Goal: Task Accomplishment & Management: Complete application form

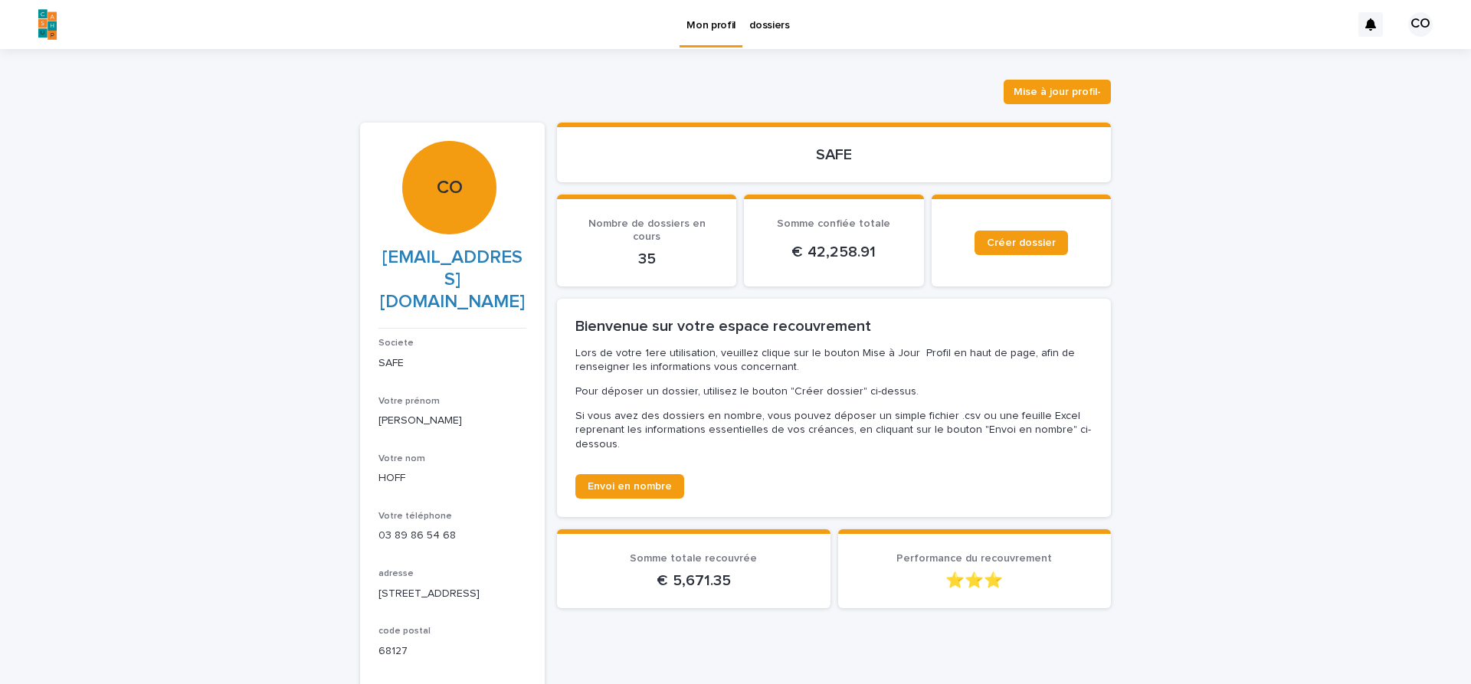
click at [759, 22] on p "dossiers" at bounding box center [769, 16] width 41 height 32
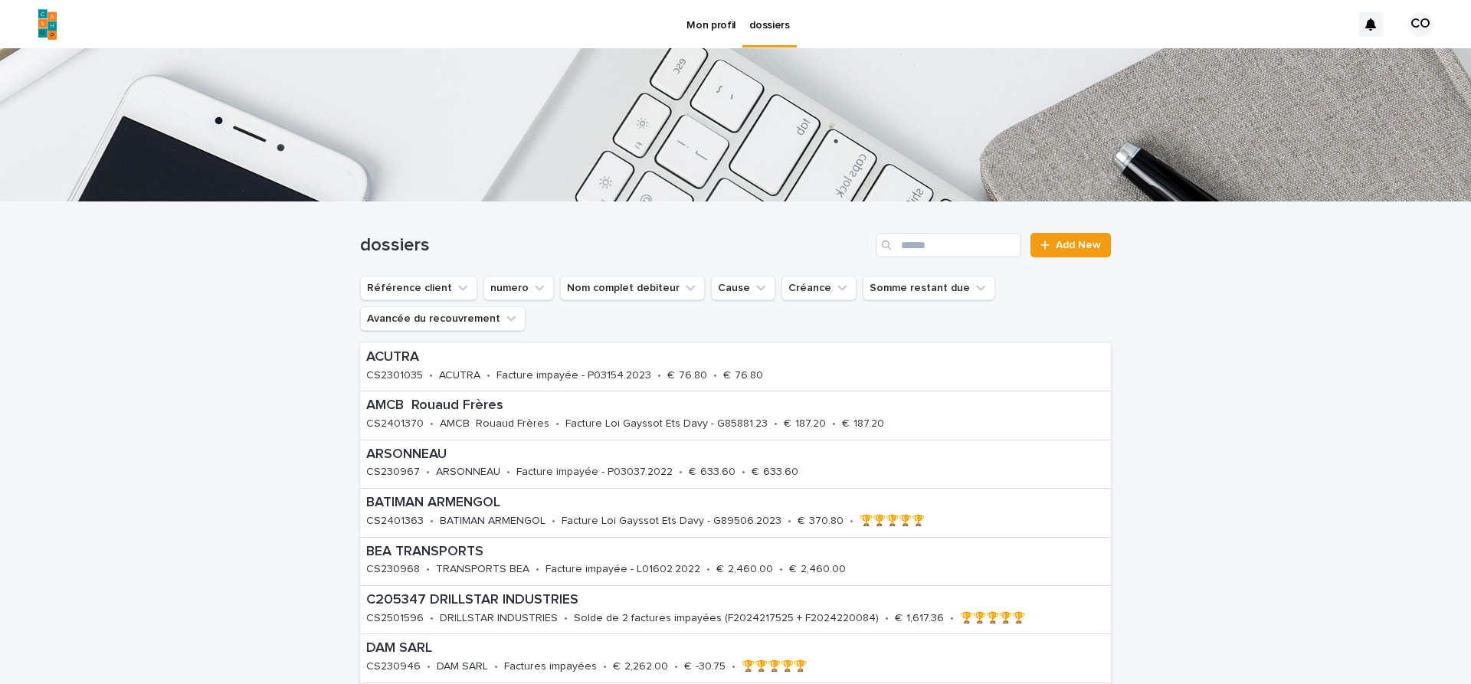
scroll to position [257, 0]
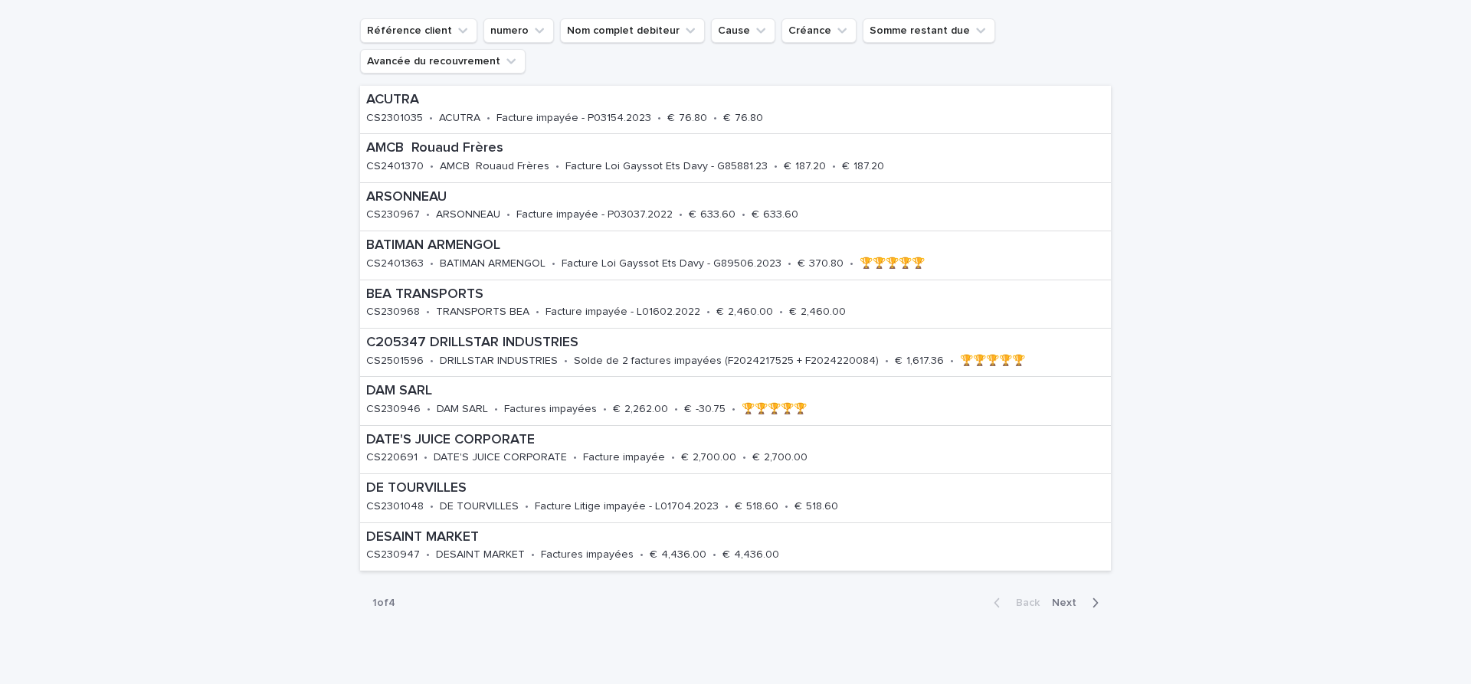
click at [1068, 603] on span "Next" at bounding box center [1069, 602] width 34 height 11
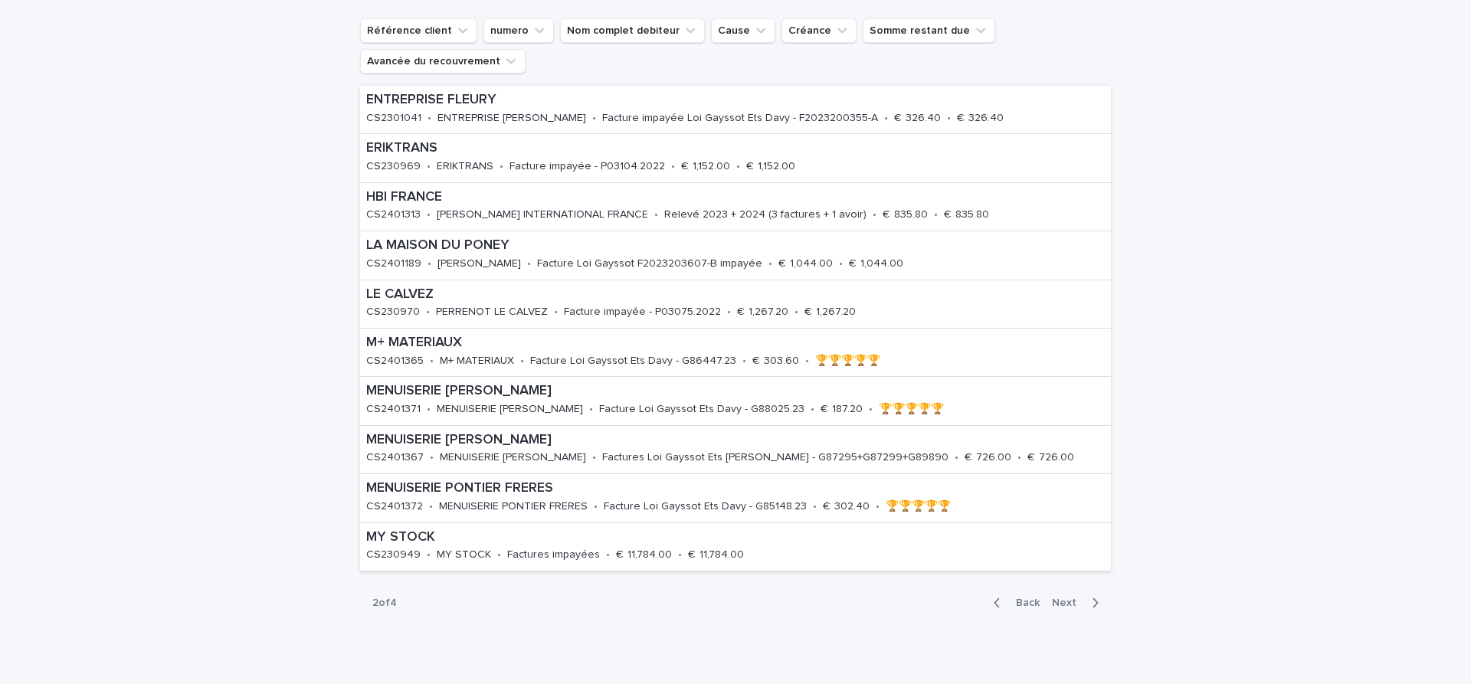
click at [1065, 605] on span "Next" at bounding box center [1069, 602] width 34 height 11
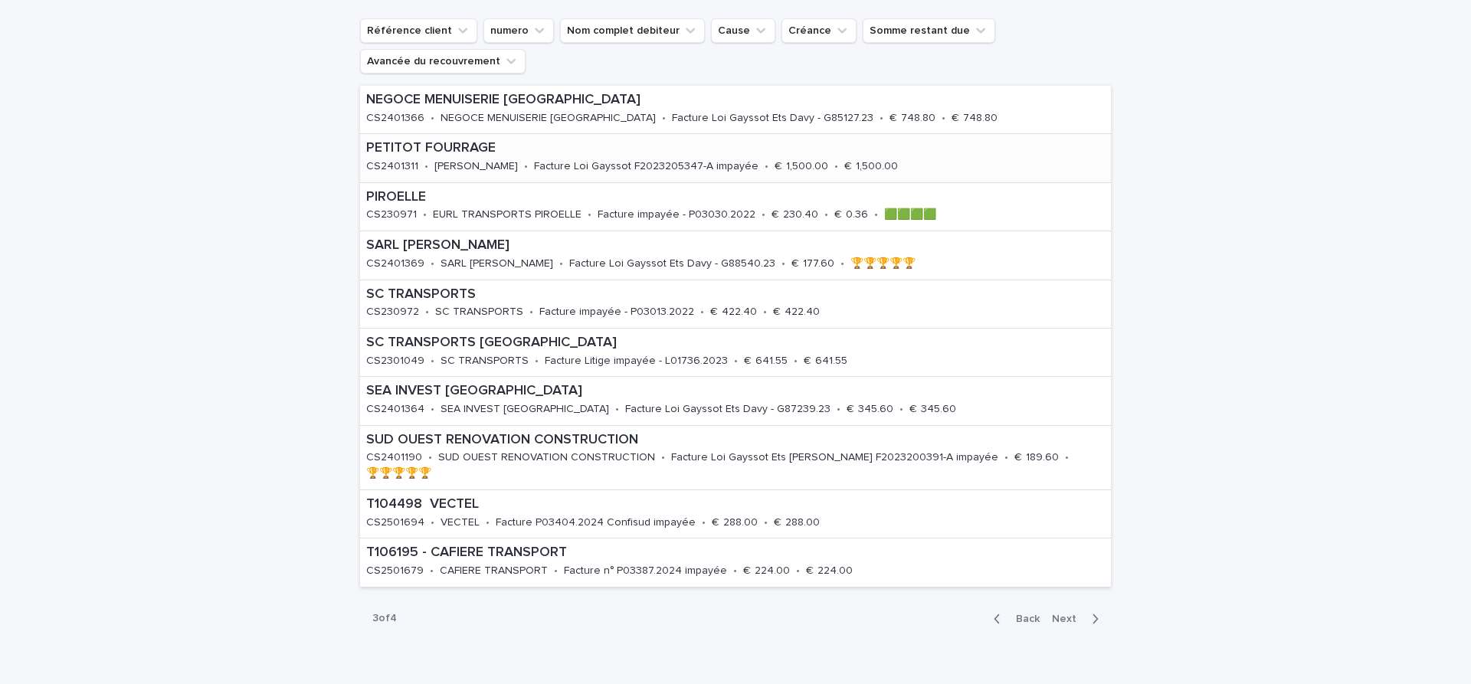
click at [437, 150] on p "PETITOT FOURRAGE" at bounding box center [696, 148] width 661 height 17
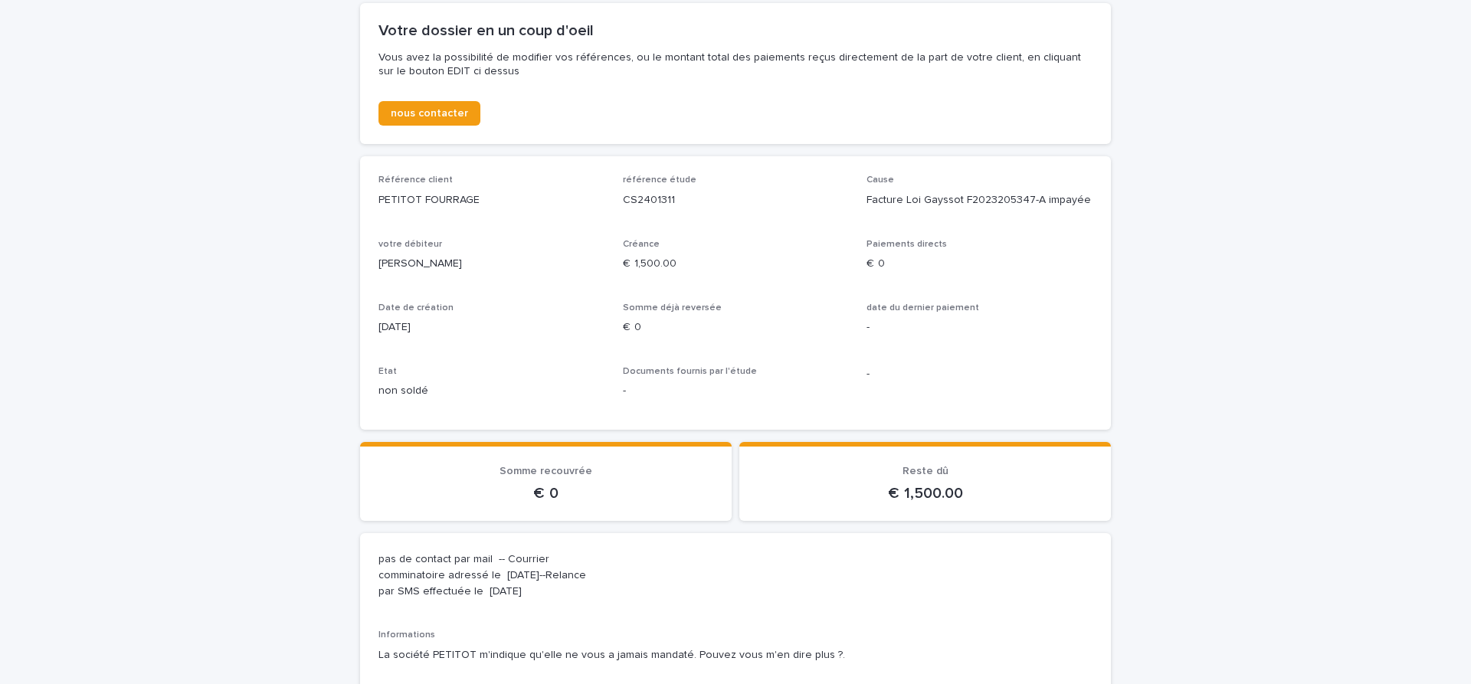
scroll to position [193, 0]
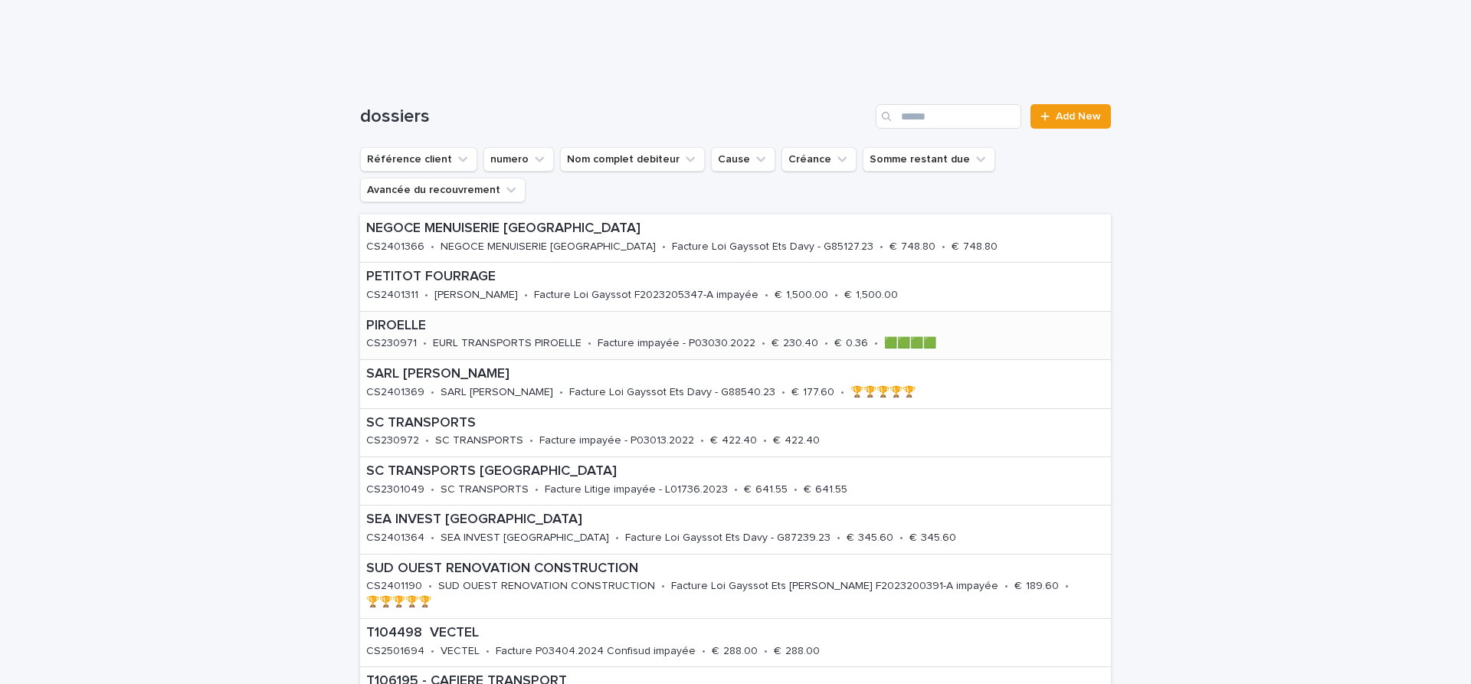
scroll to position [316, 0]
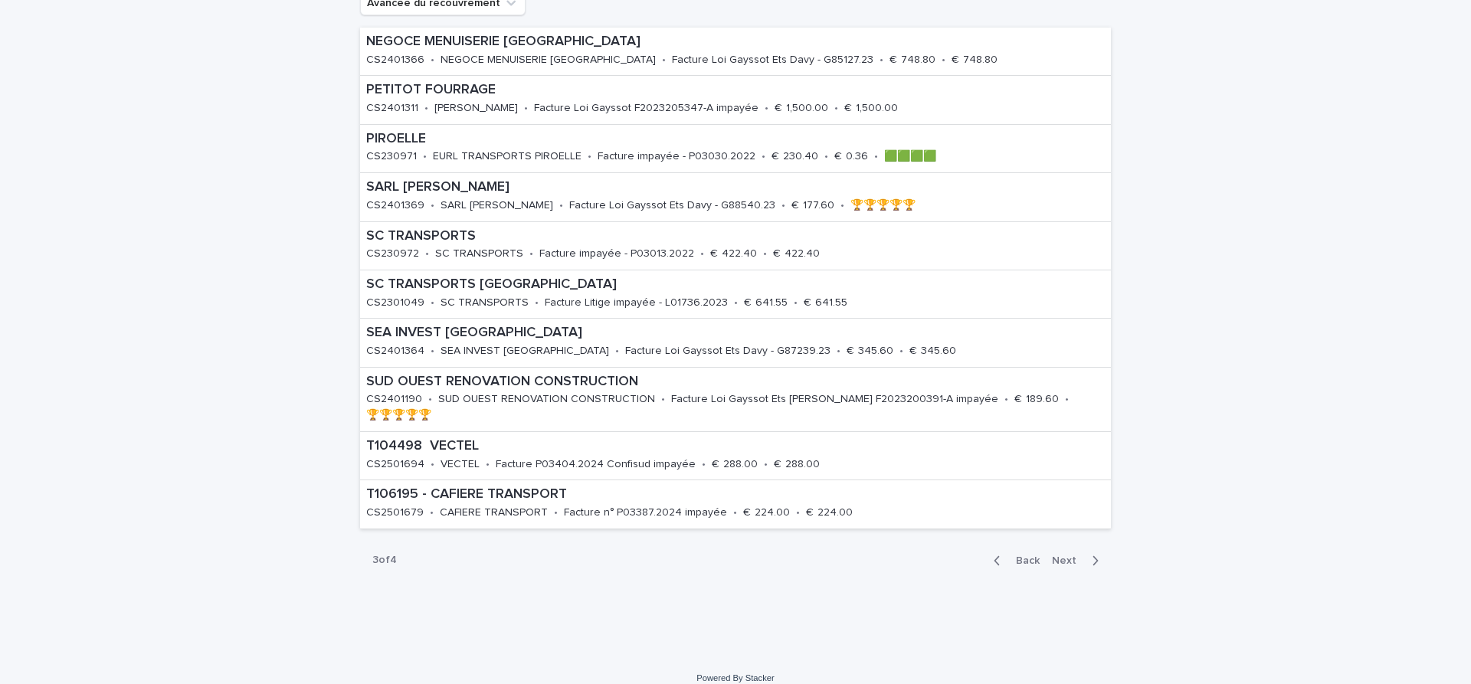
click at [1071, 555] on span "Next" at bounding box center [1069, 560] width 34 height 11
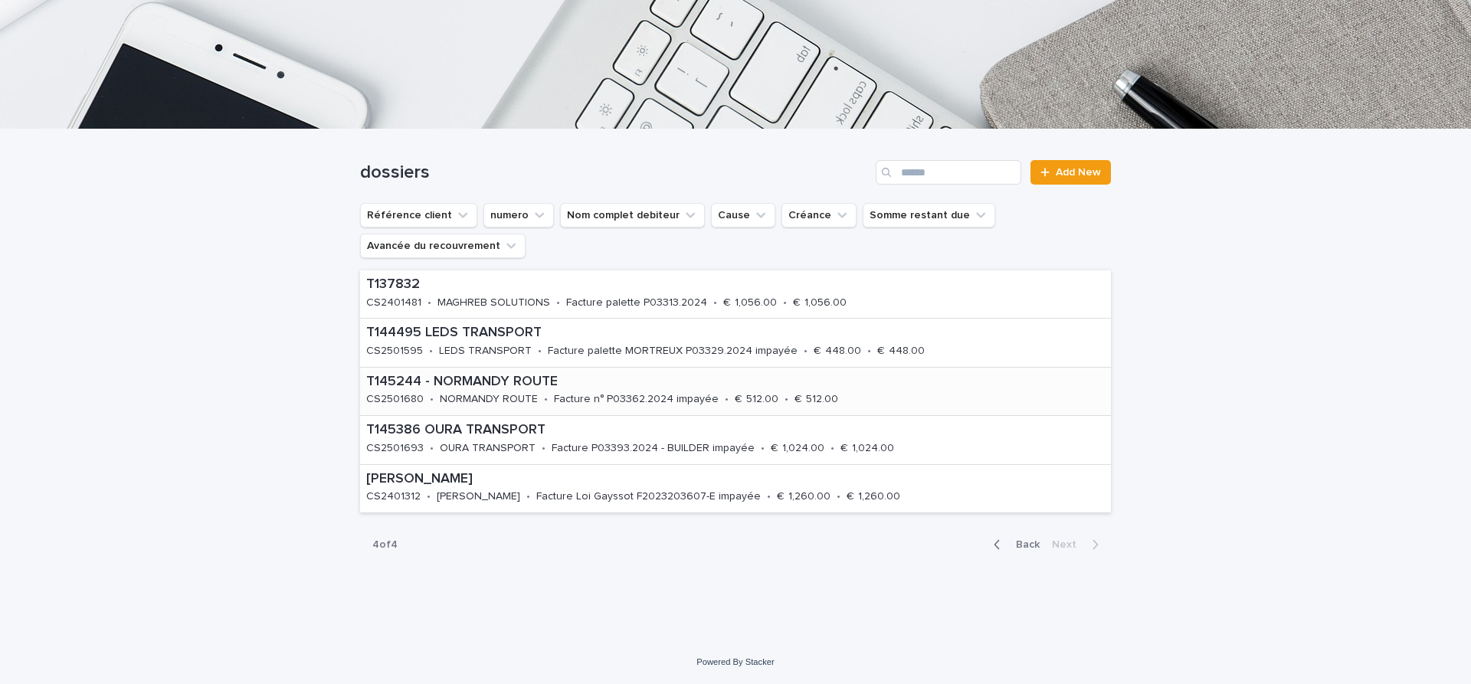
click at [496, 384] on p "T145244 - NORMANDY ROUTE" at bounding box center [697, 382] width 663 height 17
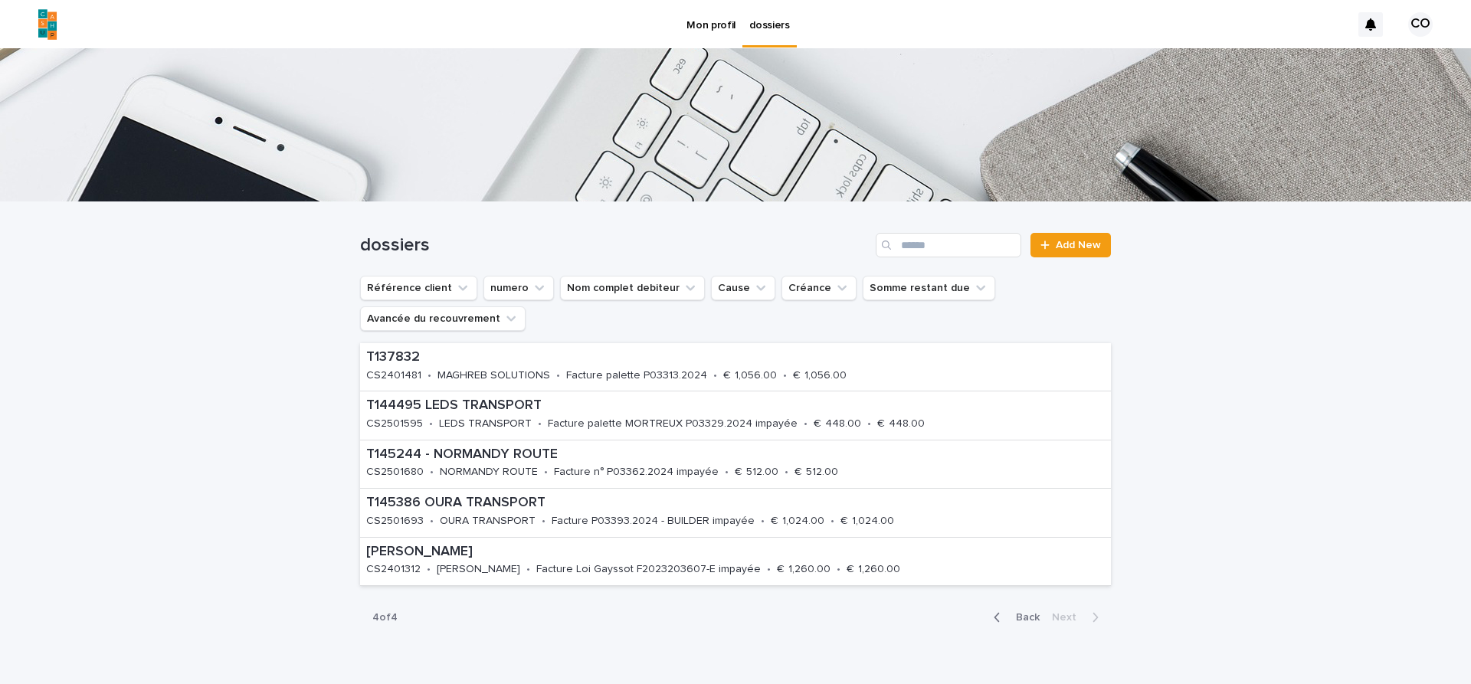
click at [1013, 614] on span "Back" at bounding box center [1022, 617] width 33 height 11
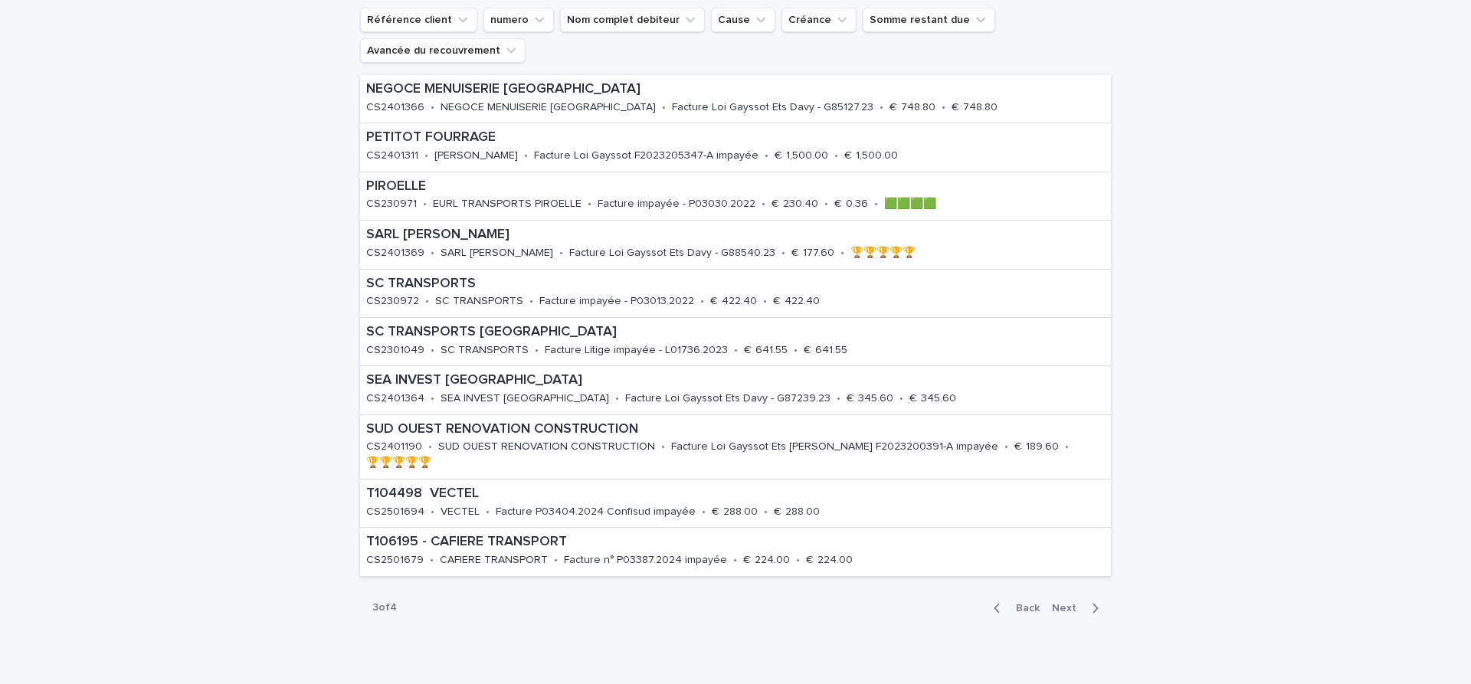
scroll to position [316, 0]
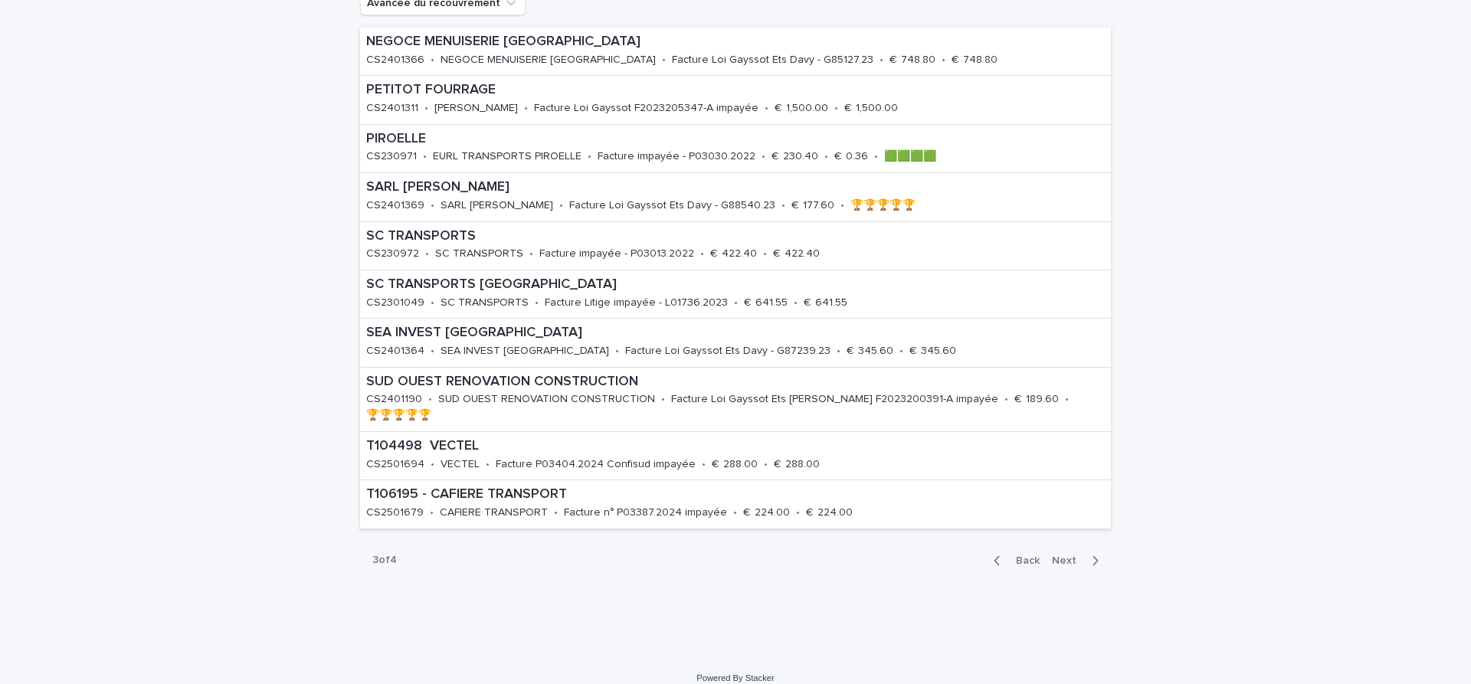
click at [1029, 555] on span "Back" at bounding box center [1022, 560] width 33 height 11
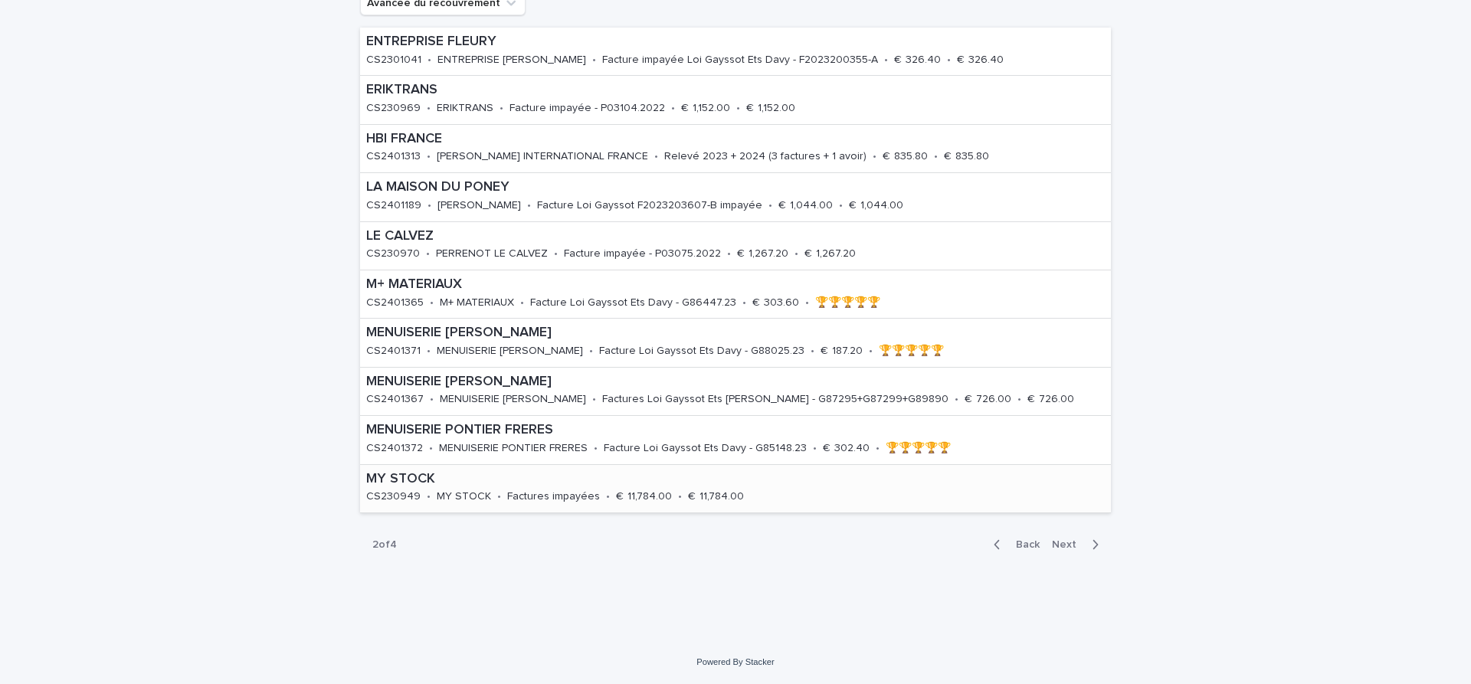
click at [404, 493] on p "CS230949" at bounding box center [393, 496] width 54 height 13
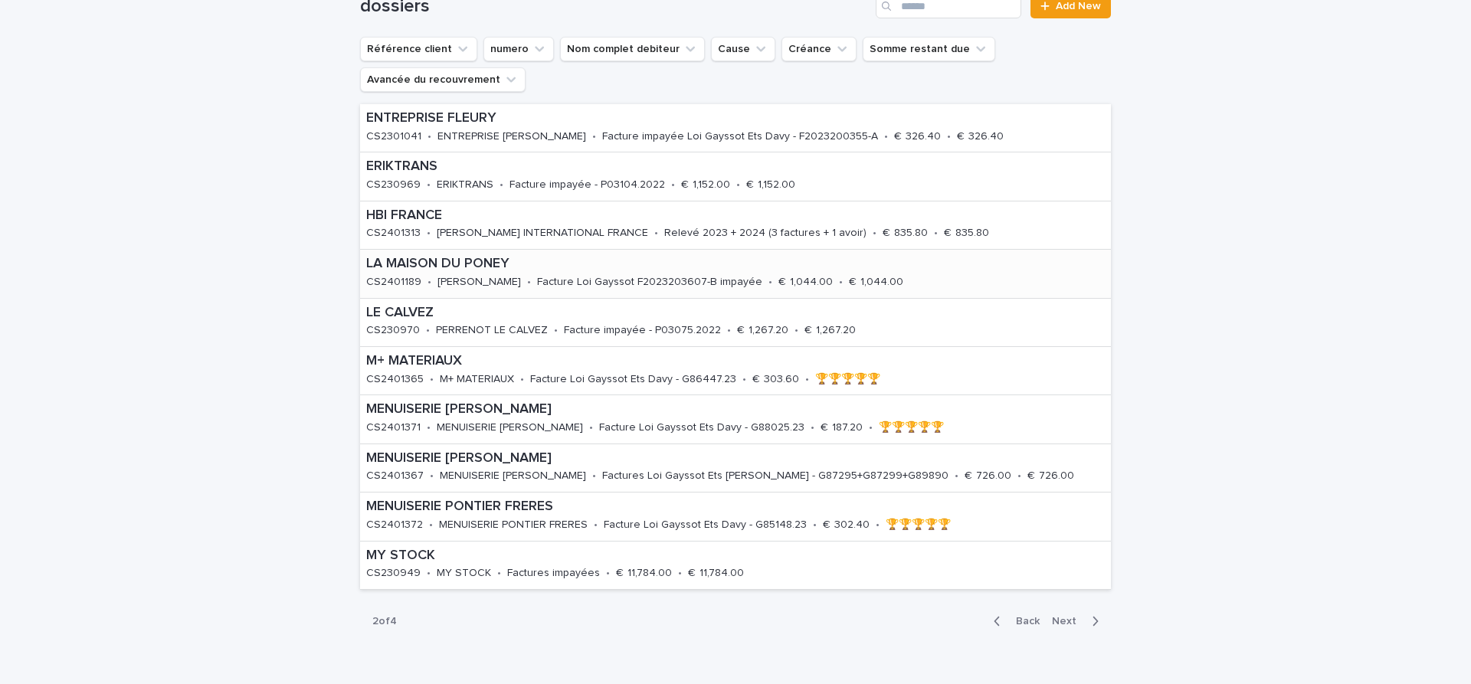
scroll to position [257, 0]
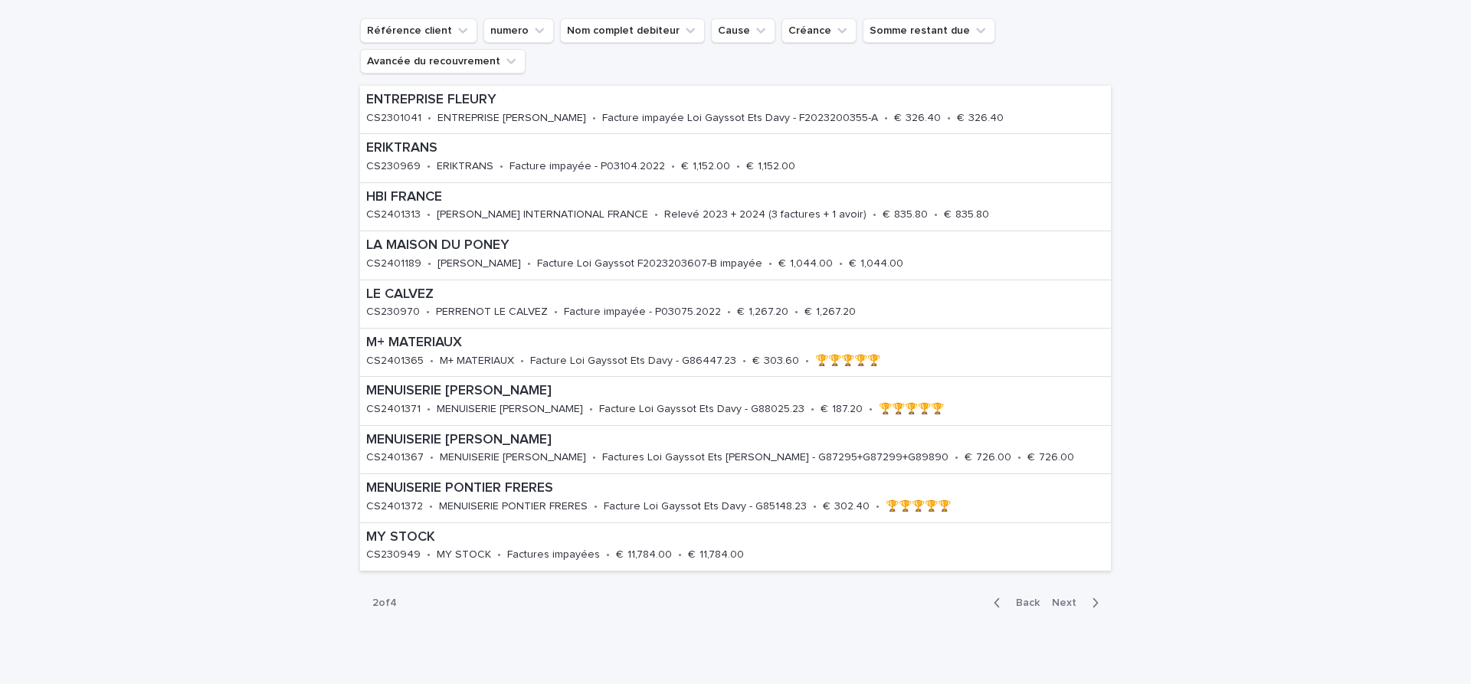
click at [1032, 603] on span "Back" at bounding box center [1022, 602] width 33 height 11
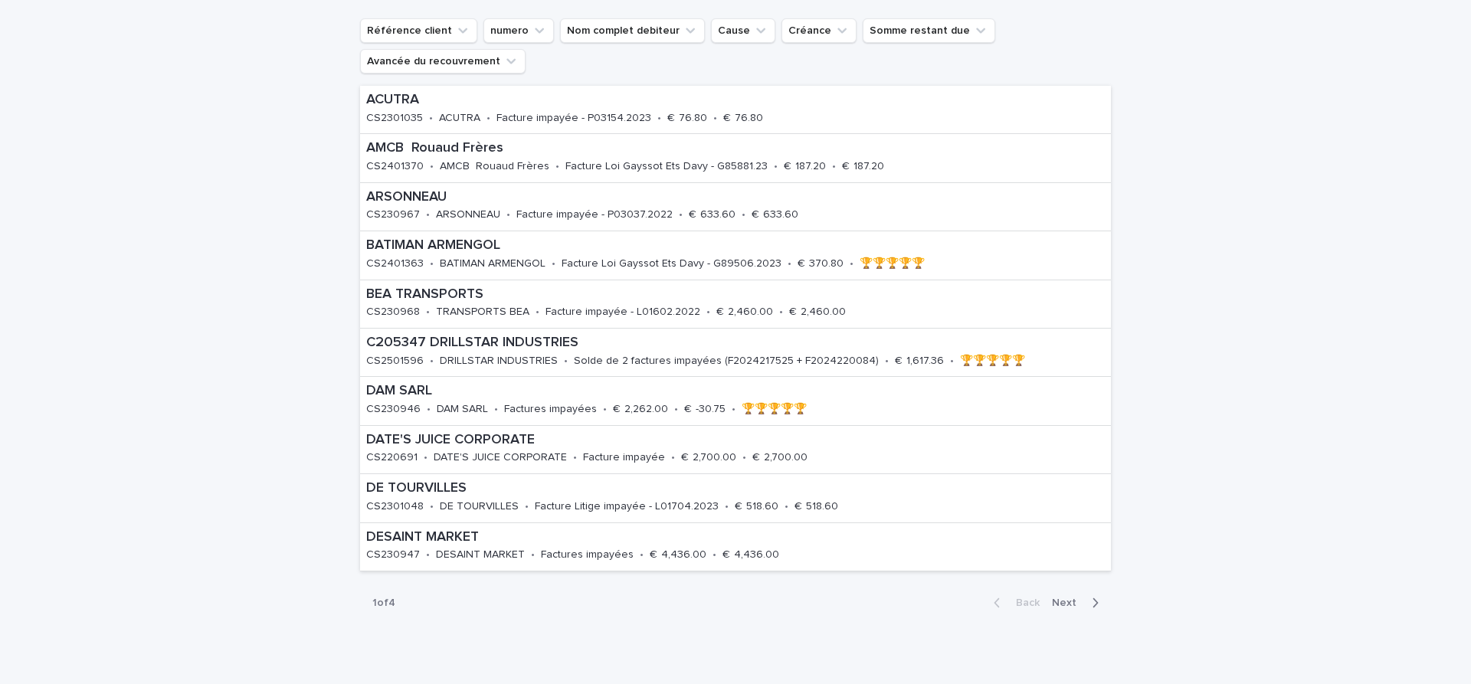
click at [1076, 607] on span "Next" at bounding box center [1069, 602] width 34 height 11
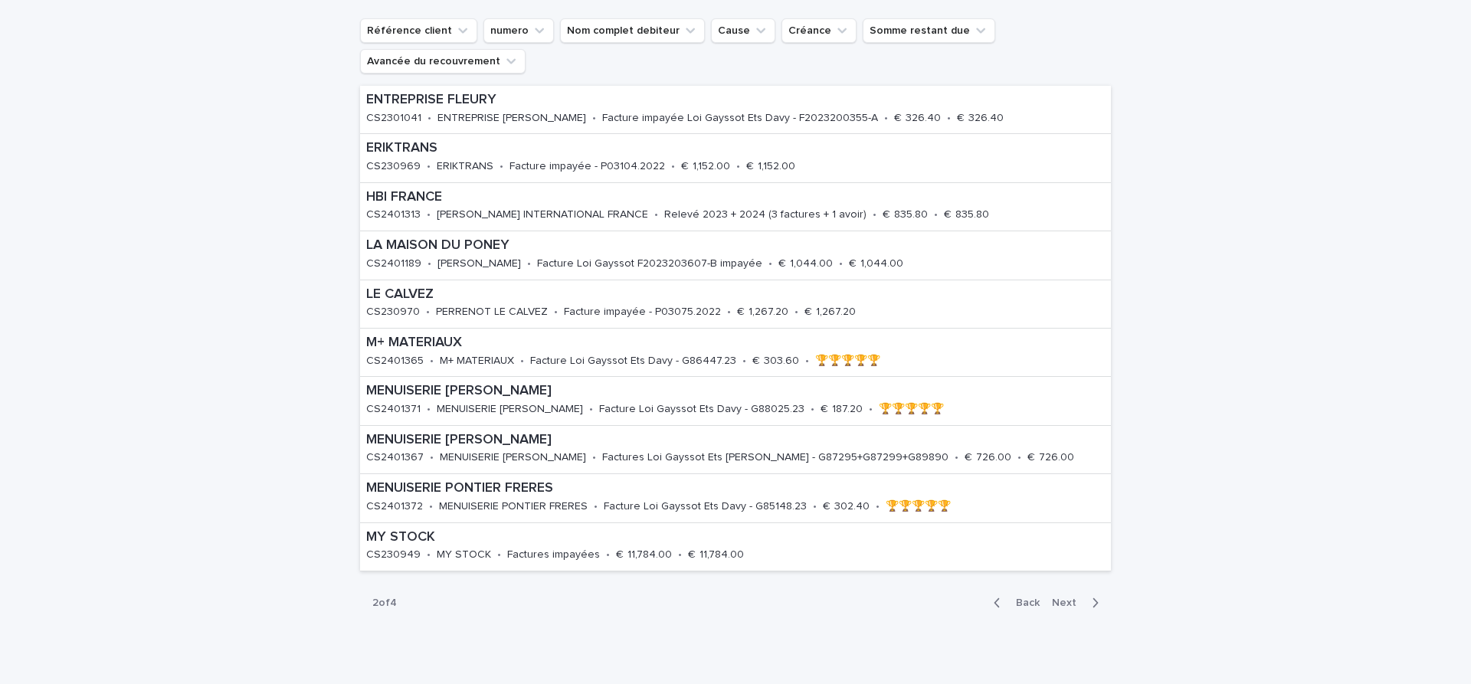
click at [1075, 604] on span "Next" at bounding box center [1069, 602] width 34 height 11
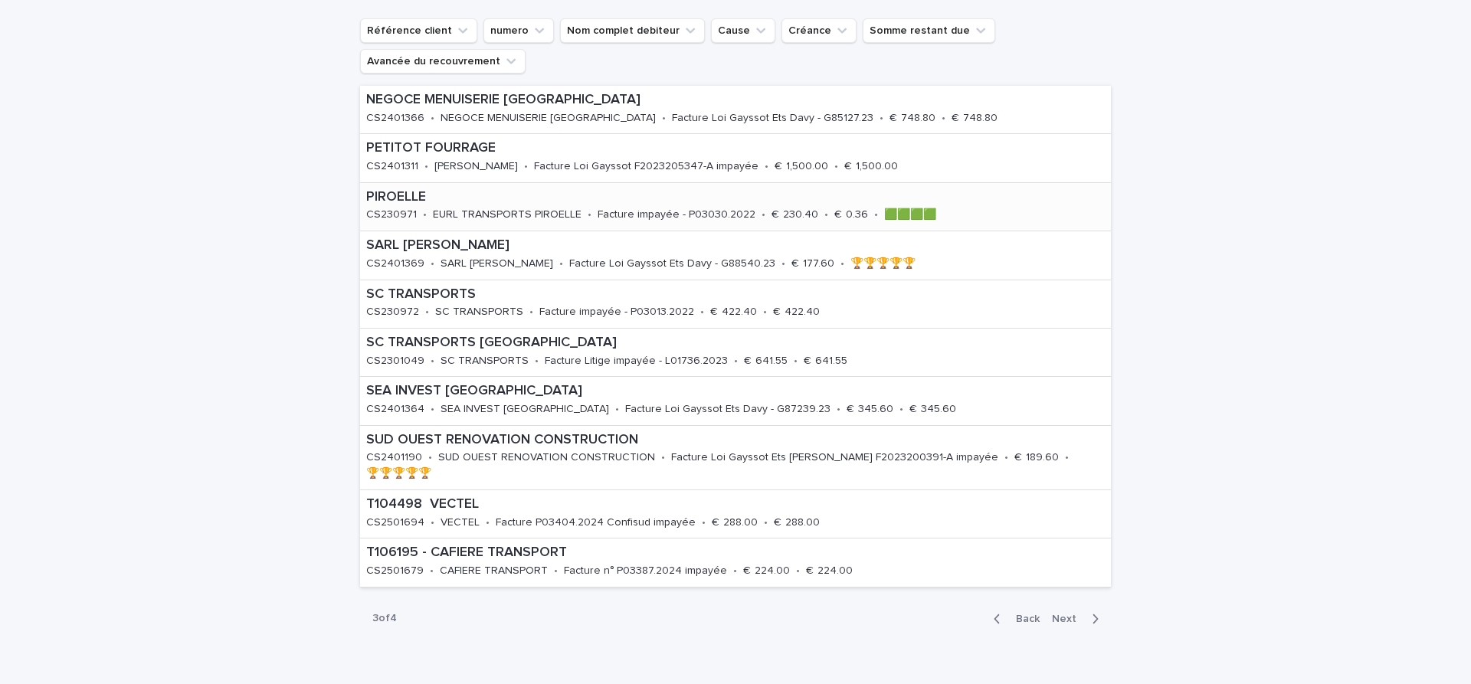
click at [468, 213] on p "EURL TRANSPORTS PIROELLE" at bounding box center [507, 214] width 149 height 13
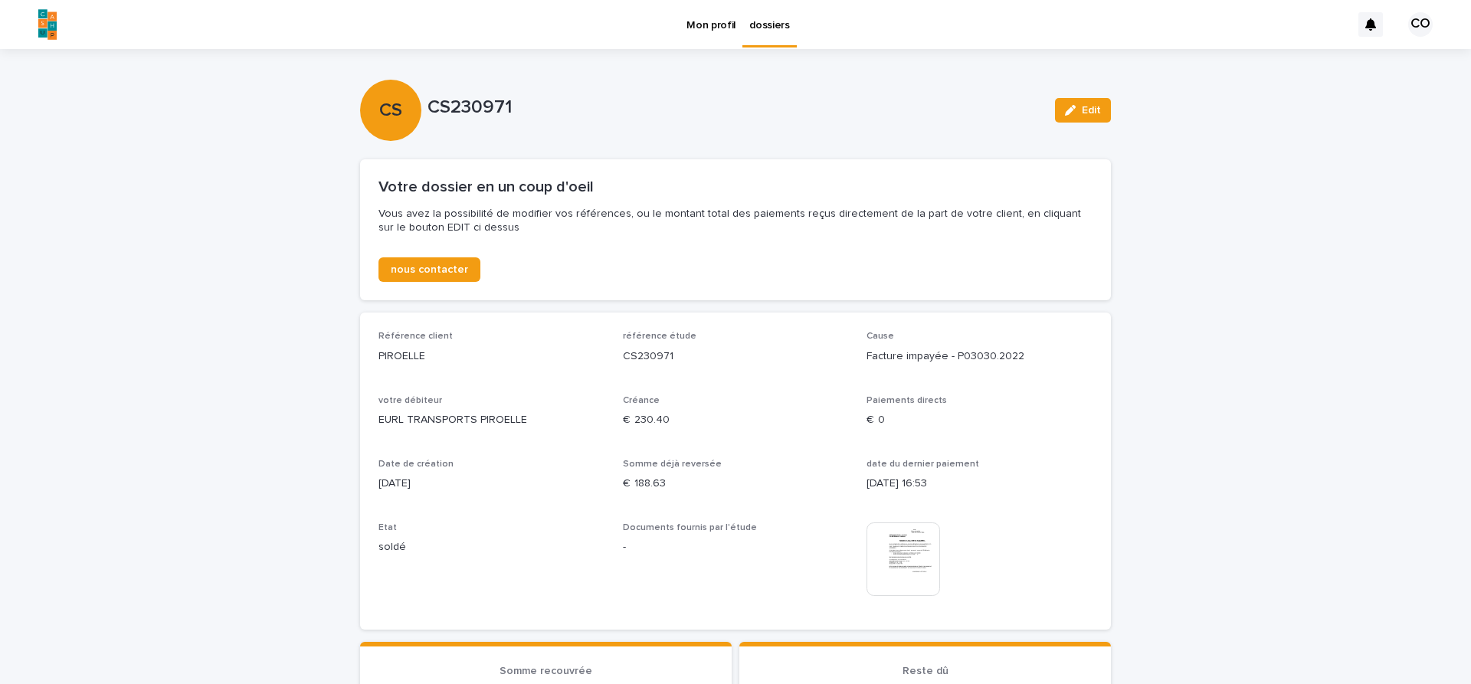
scroll to position [257, 0]
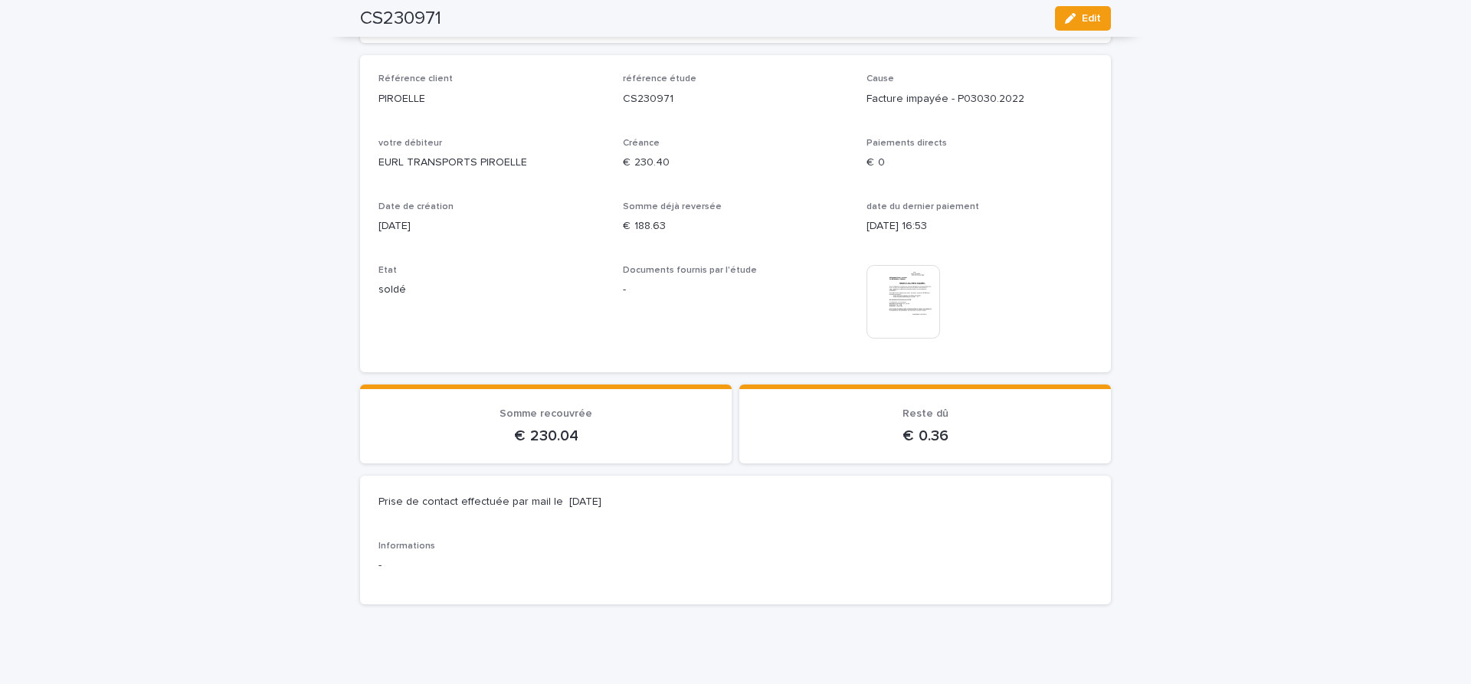
click at [908, 310] on img at bounding box center [903, 302] width 74 height 74
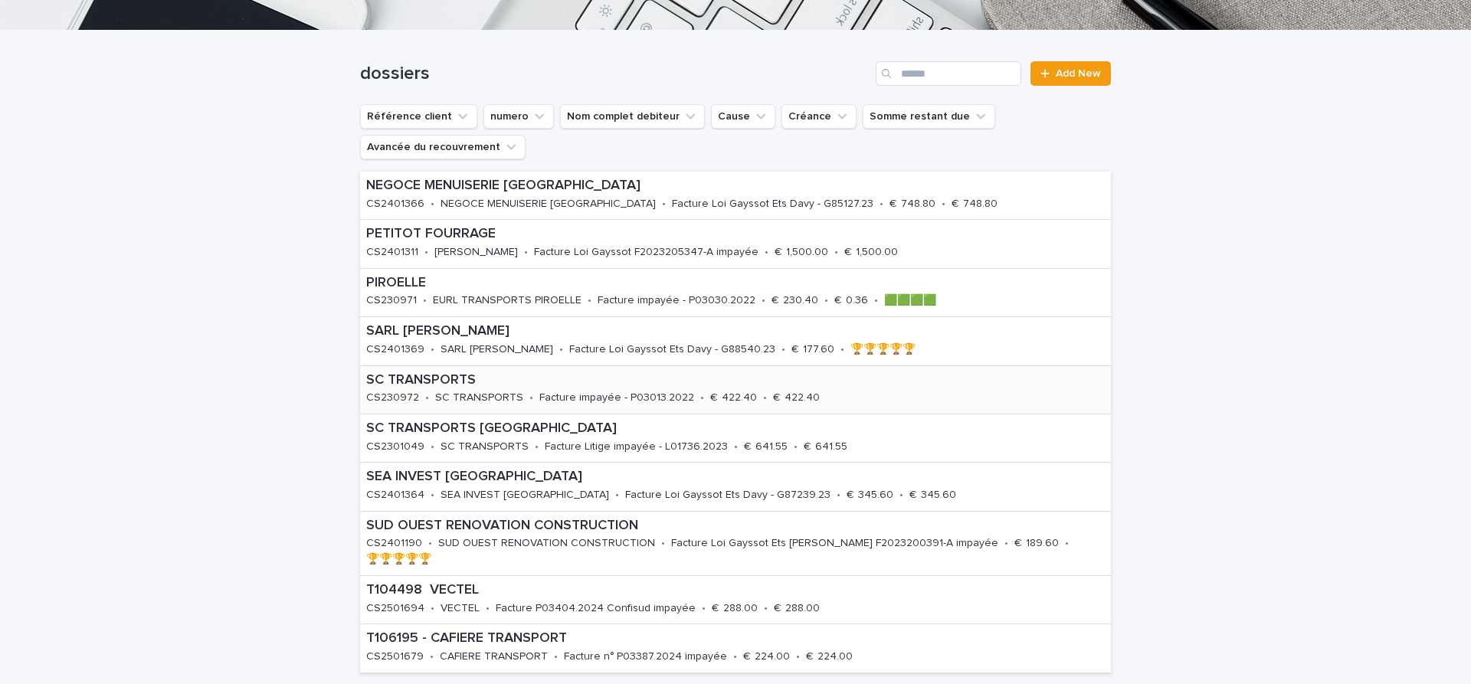
scroll to position [193, 0]
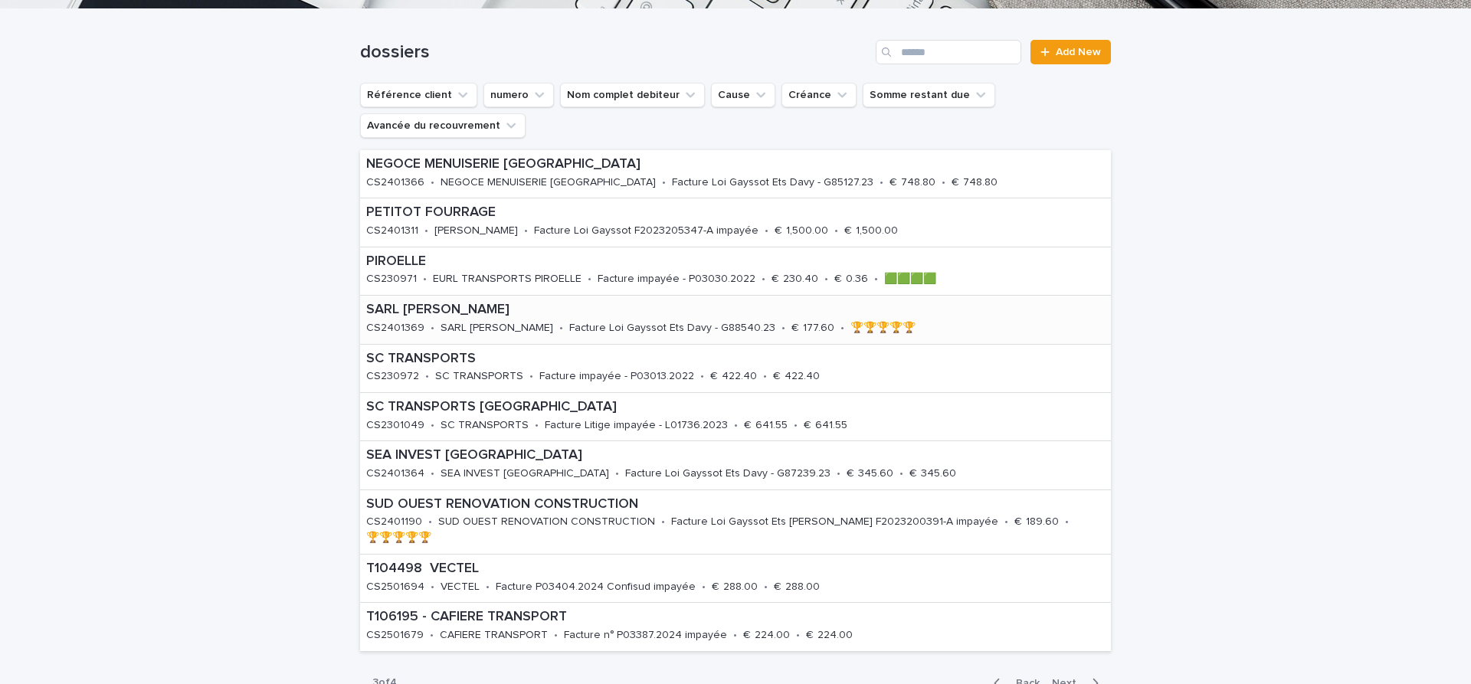
click at [443, 317] on p "SARL [PERSON_NAME]" at bounding box center [712, 310] width 692 height 17
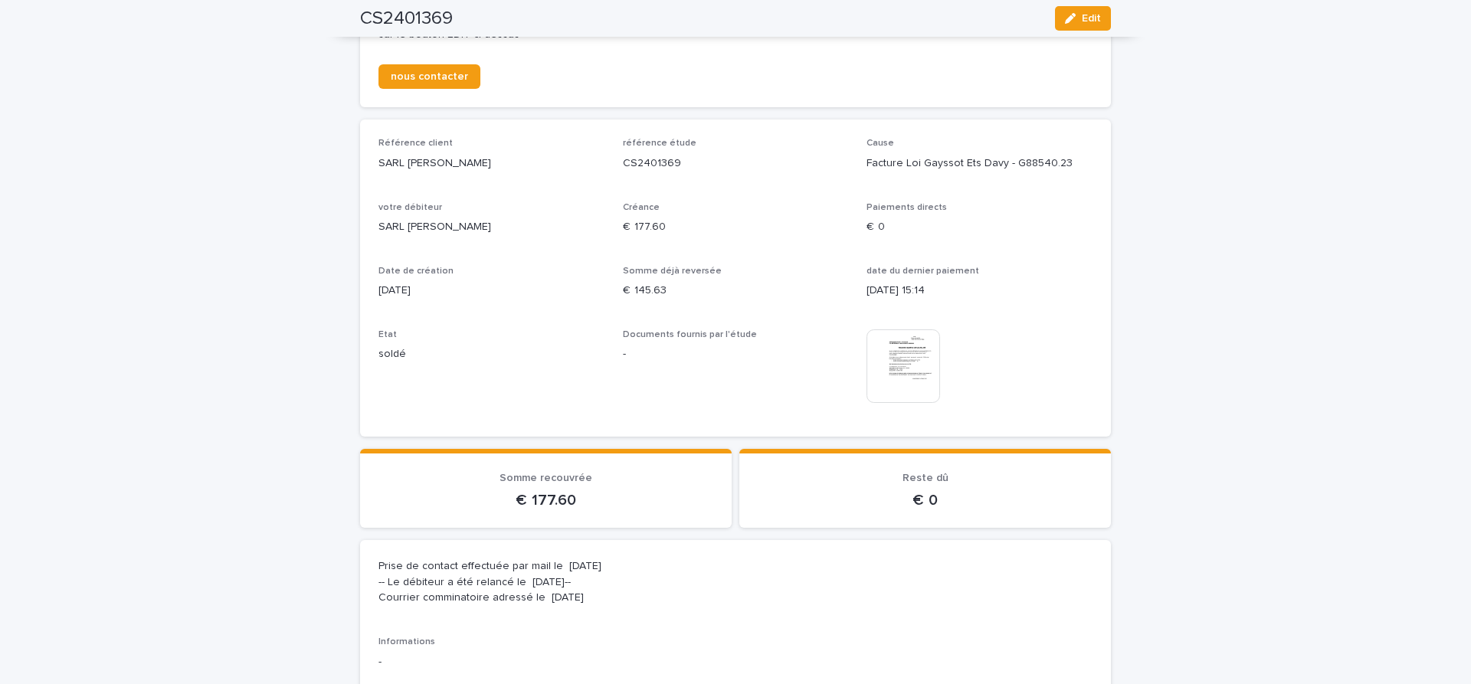
scroll to position [257, 0]
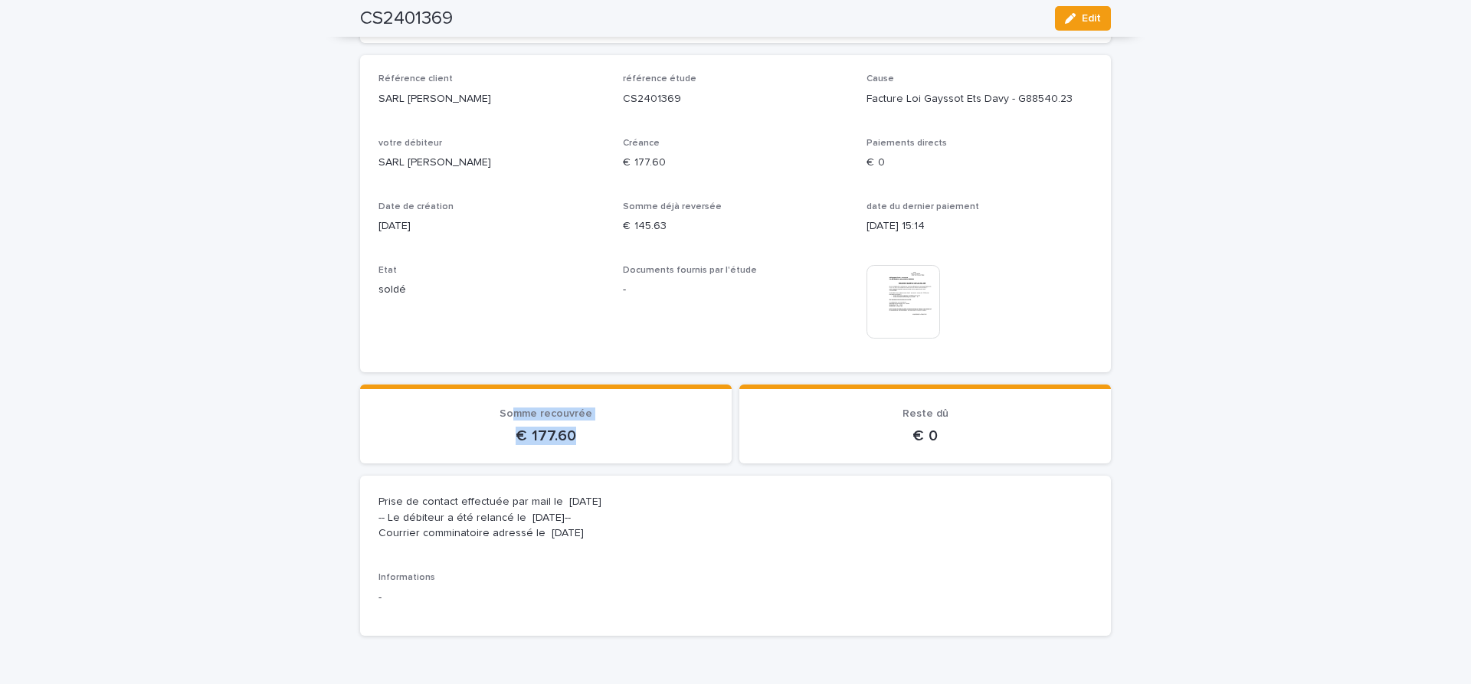
drag, startPoint x: 515, startPoint y: 407, endPoint x: 620, endPoint y: 445, distance: 111.7
click at [620, 445] on section "Somme recouvrée €  177.60" at bounding box center [545, 423] width 371 height 79
click at [666, 477] on div "Prise de contact effectuée par mail le [DATE] -- Le débiteur a été relancé le […" at bounding box center [735, 556] width 751 height 161
drag, startPoint x: 490, startPoint y: 414, endPoint x: 588, endPoint y: 451, distance: 104.7
click at [588, 451] on section "Somme recouvrée €  177.60" at bounding box center [545, 423] width 371 height 79
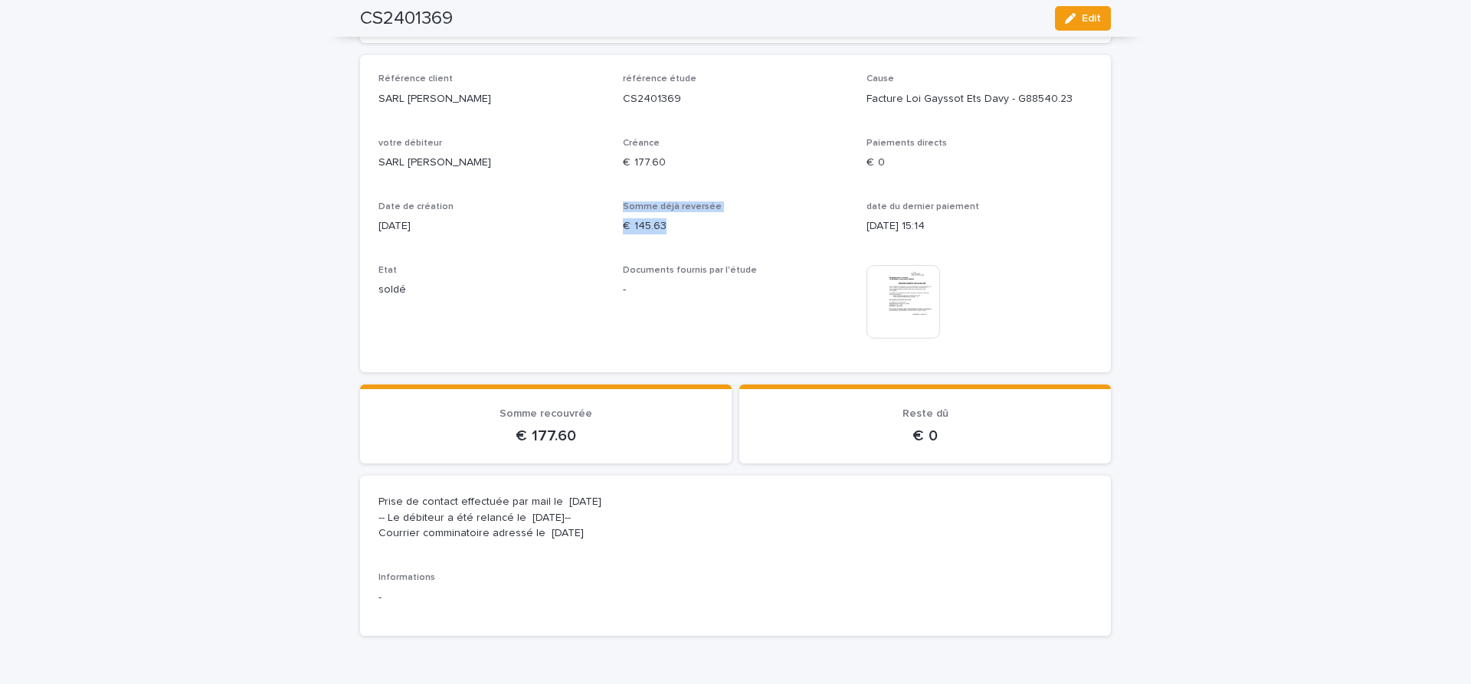
drag, startPoint x: 623, startPoint y: 208, endPoint x: 714, endPoint y: 239, distance: 96.2
click at [714, 239] on div "Référence client [PERSON_NAME] référence étude CS2401369 Cause Facture Loi Gays…" at bounding box center [735, 214] width 714 height 280
click at [644, 159] on p "€  177.60" at bounding box center [736, 163] width 226 height 16
drag, startPoint x: 626, startPoint y: 205, endPoint x: 708, endPoint y: 253, distance: 95.1
click at [708, 253] on div "Référence client [PERSON_NAME] référence étude CS2401369 Cause Facture Loi Gays…" at bounding box center [735, 214] width 714 height 280
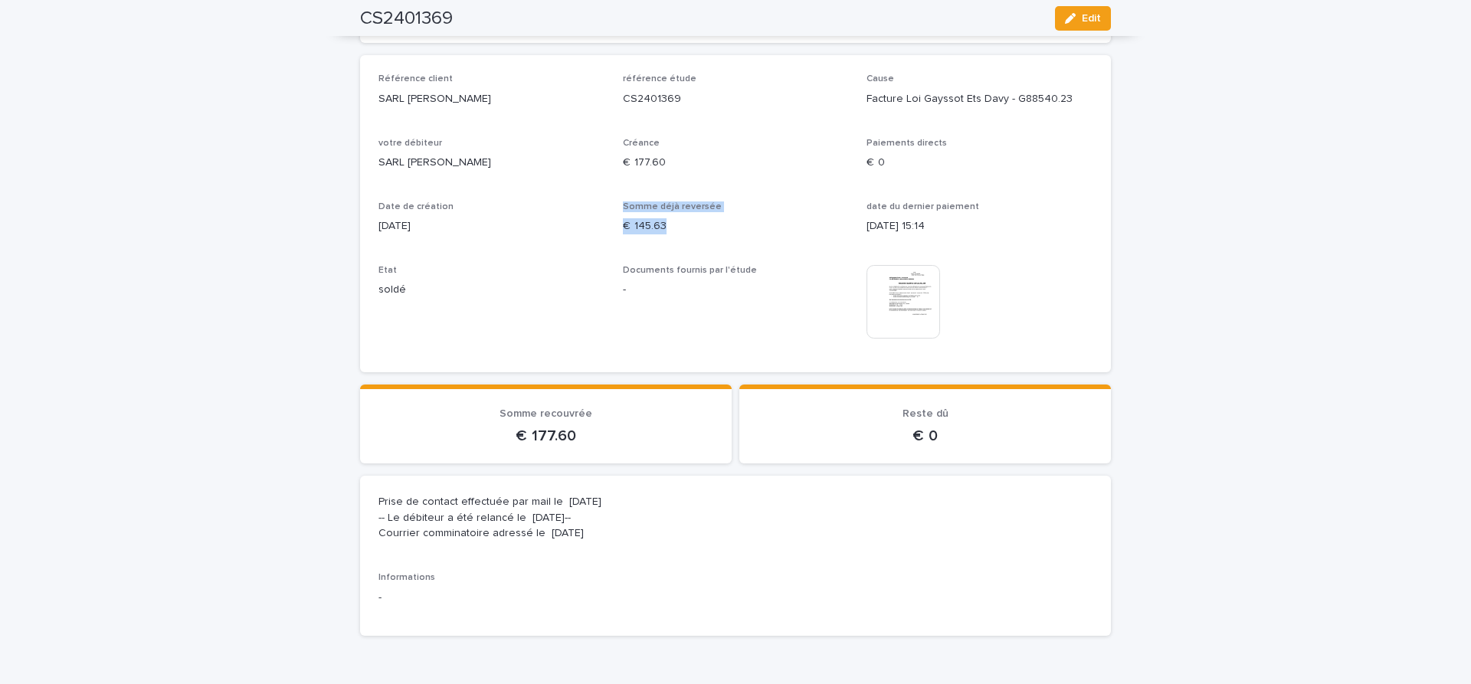
scroll to position [0, 0]
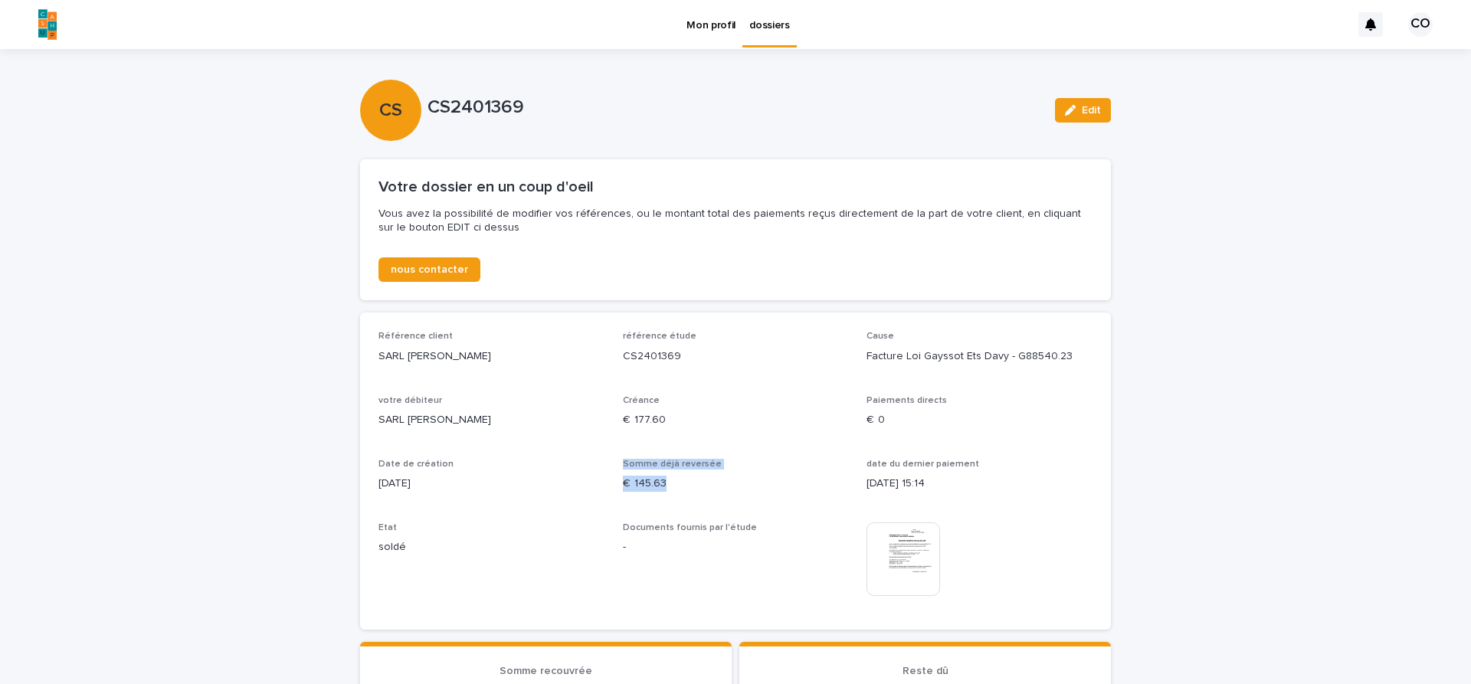
click at [916, 564] on img at bounding box center [903, 559] width 74 height 74
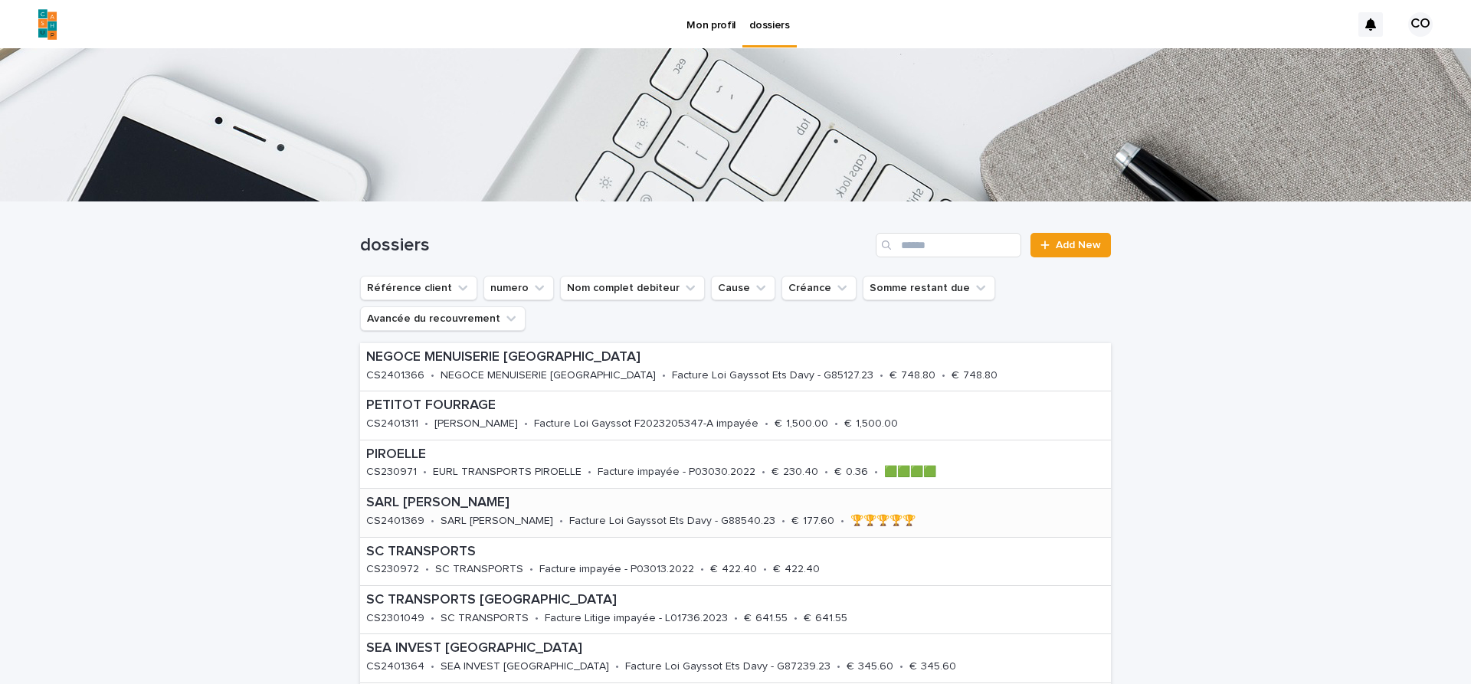
scroll to position [257, 0]
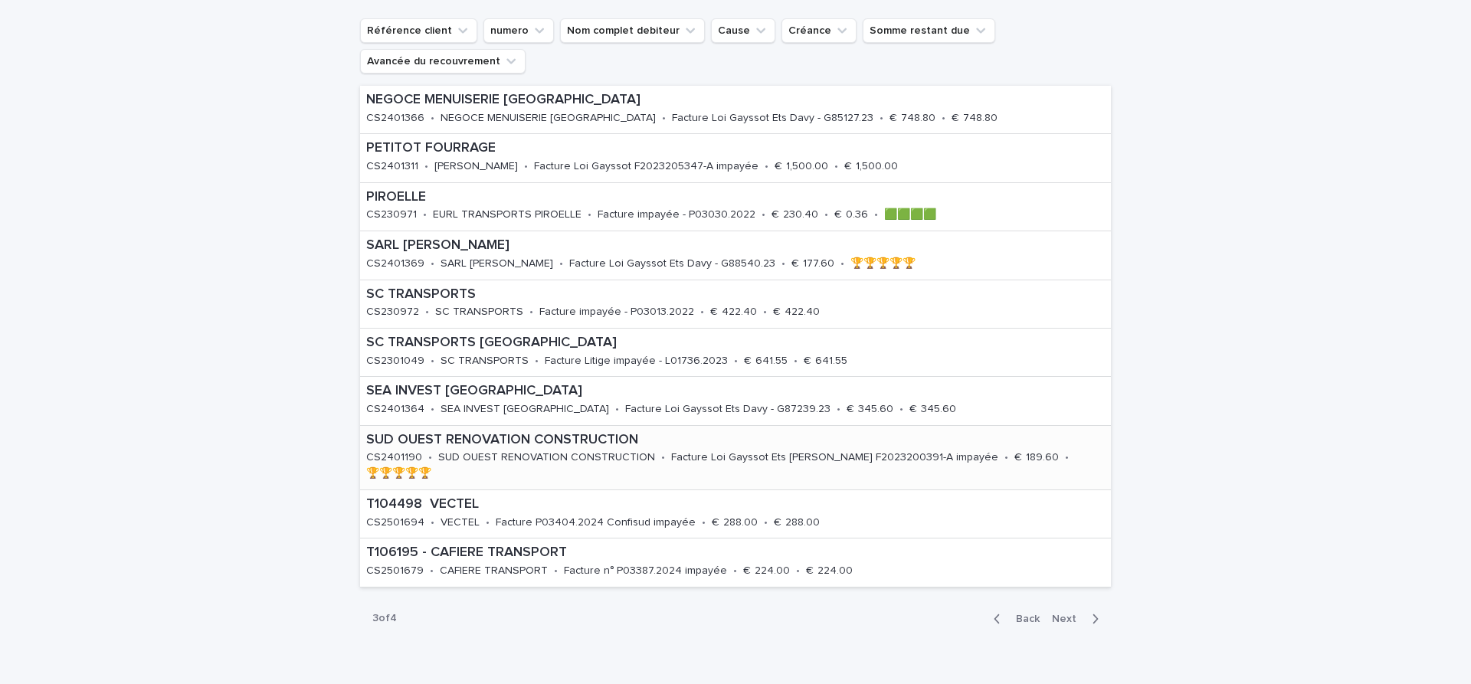
click at [822, 449] on div "Facture Loi Gayssot Ets [PERSON_NAME] F2023200391-A impayée" at bounding box center [834, 456] width 327 height 16
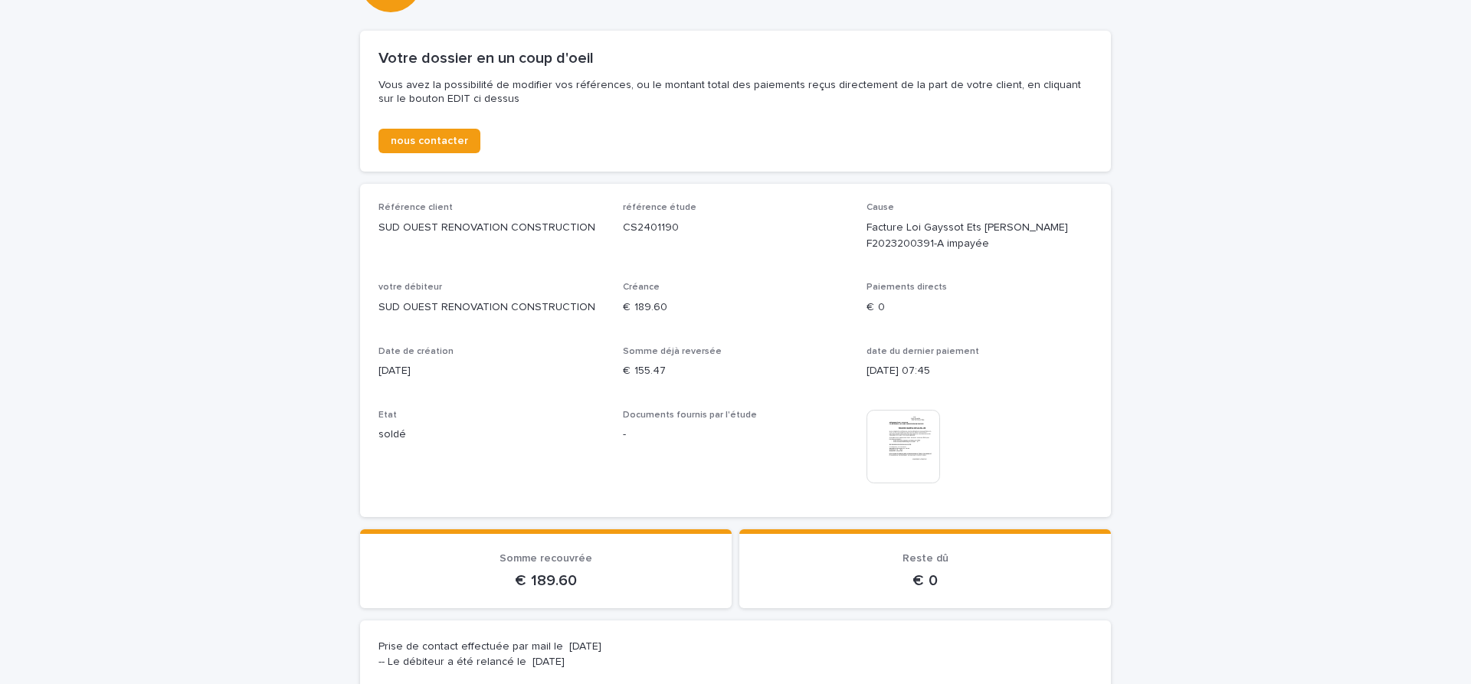
scroll to position [322, 0]
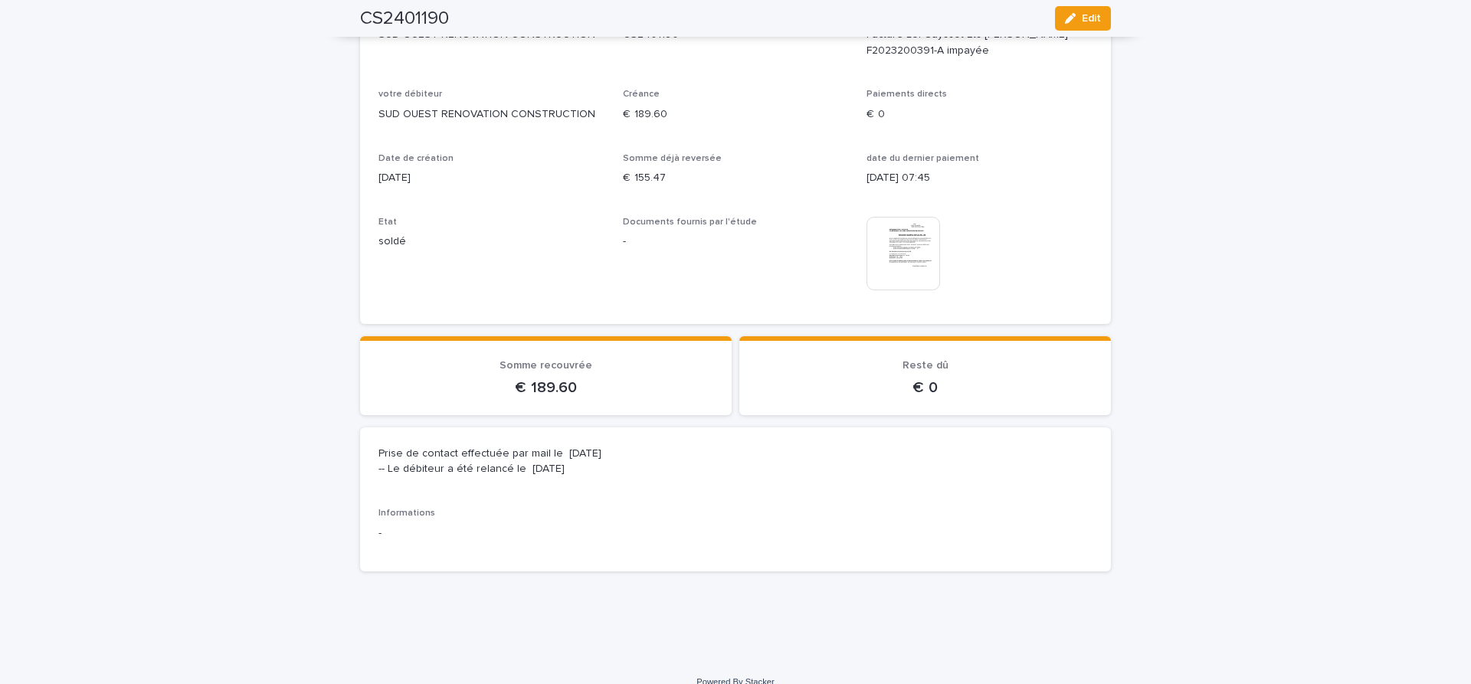
click at [912, 251] on img at bounding box center [903, 254] width 74 height 74
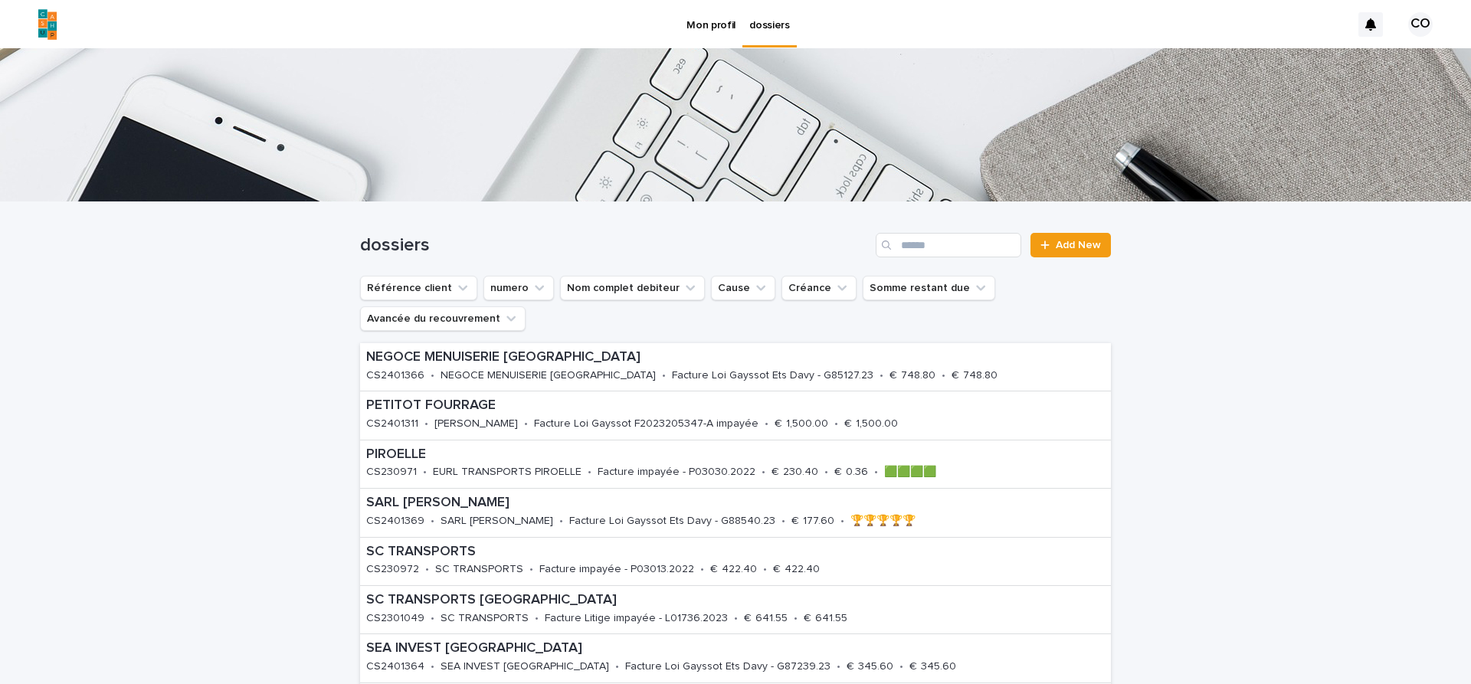
click at [692, 22] on p "Mon profil" at bounding box center [710, 16] width 49 height 32
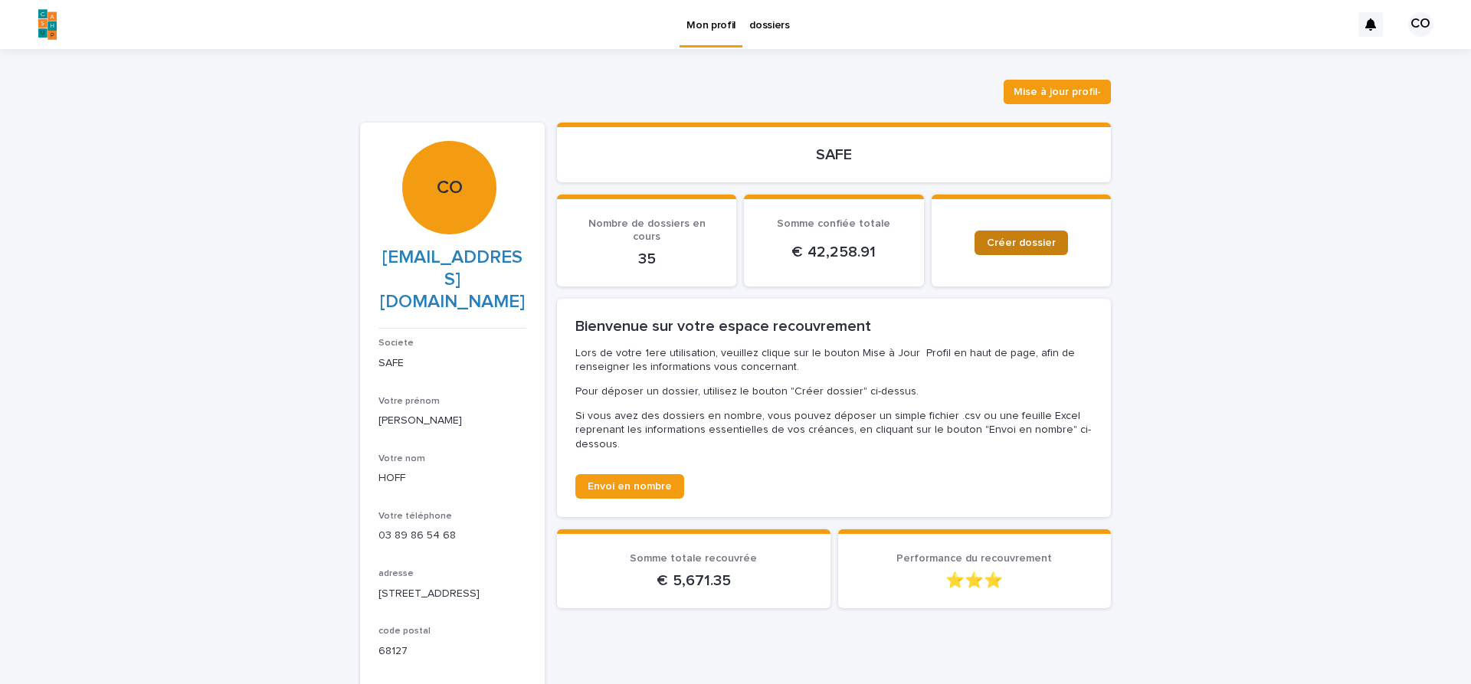
click at [1004, 237] on span "Créer dossier" at bounding box center [1021, 242] width 69 height 11
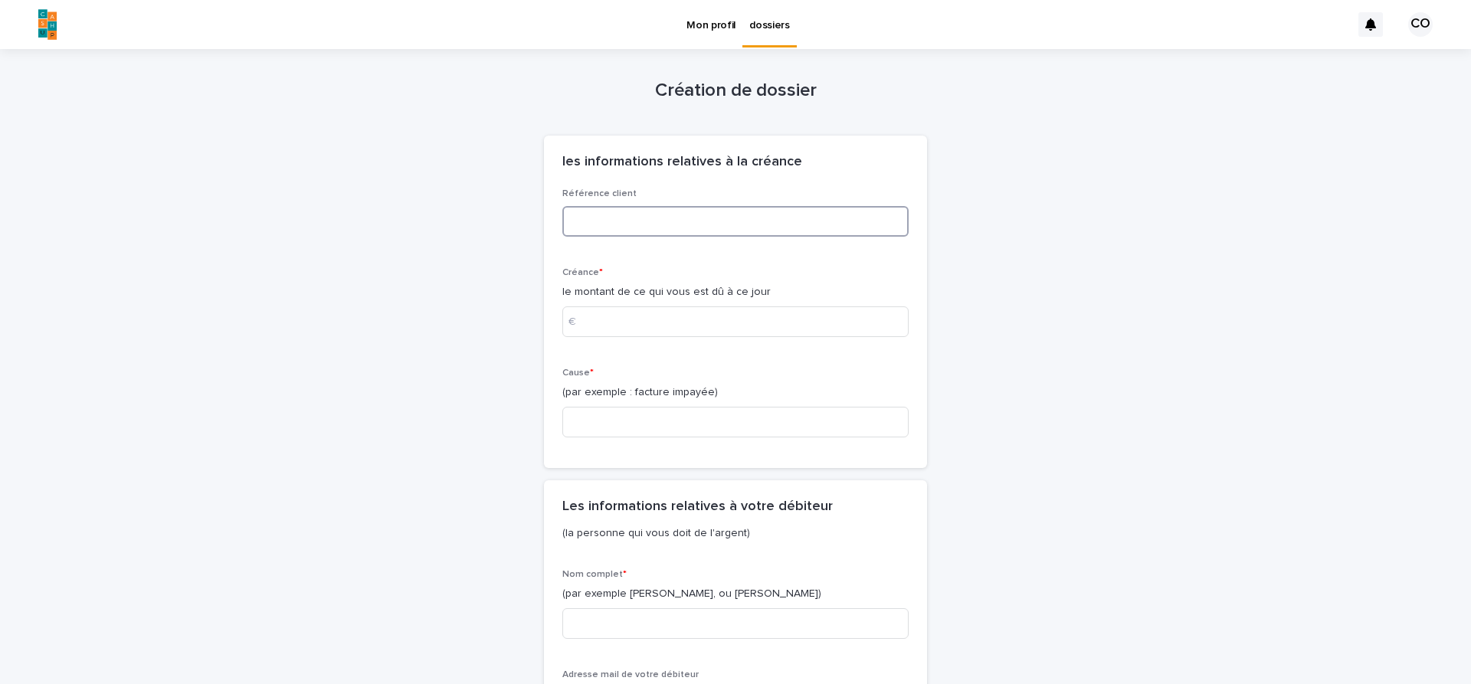
click at [600, 209] on input at bounding box center [735, 221] width 346 height 31
click at [626, 312] on input at bounding box center [735, 321] width 346 height 31
type input "***"
click at [604, 215] on input at bounding box center [735, 221] width 346 height 31
type input "*****"
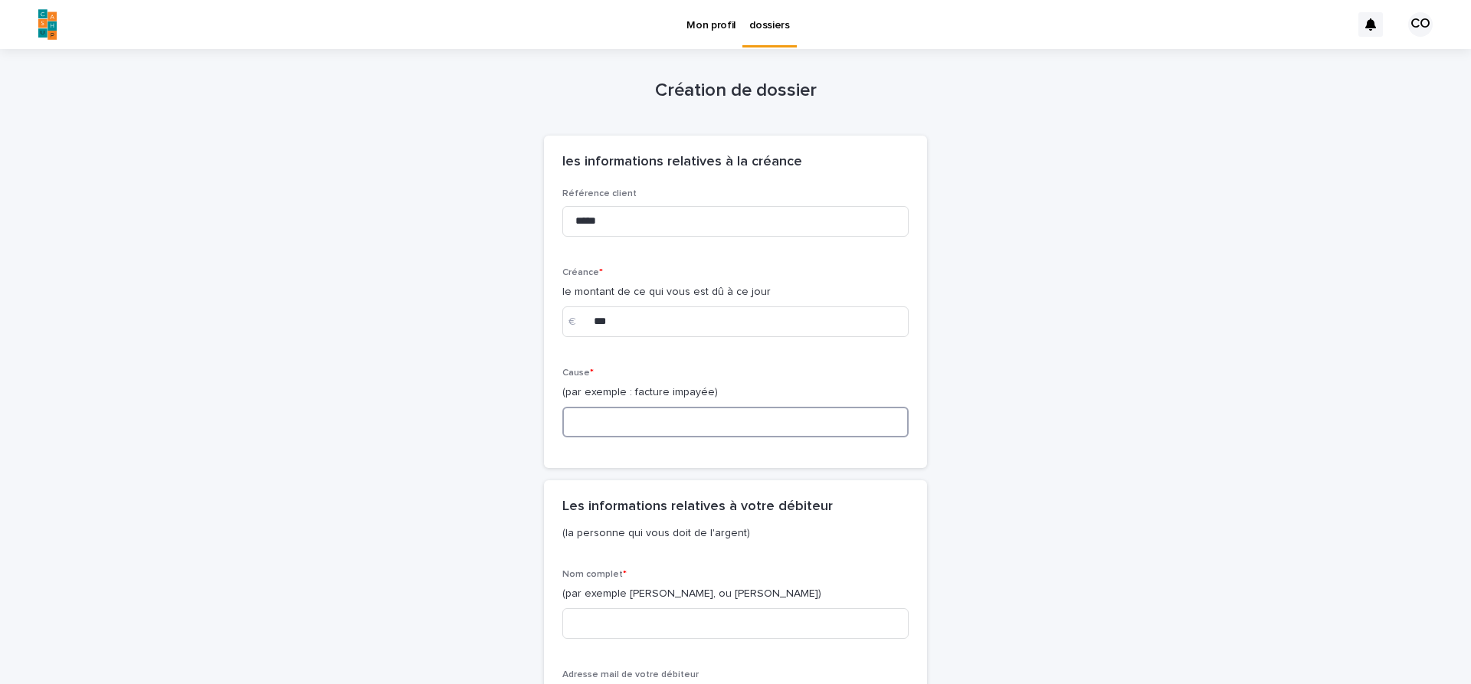
click at [625, 427] on input at bounding box center [735, 422] width 346 height 31
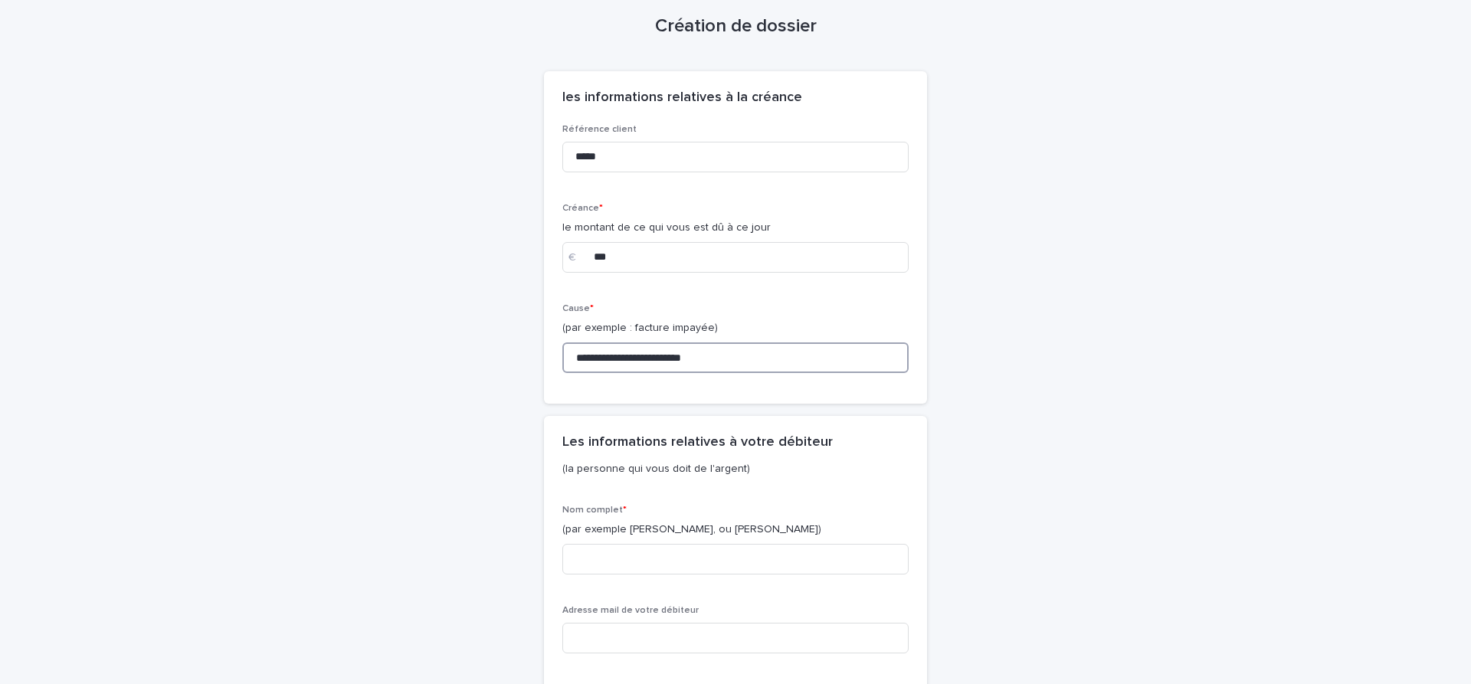
scroll to position [322, 0]
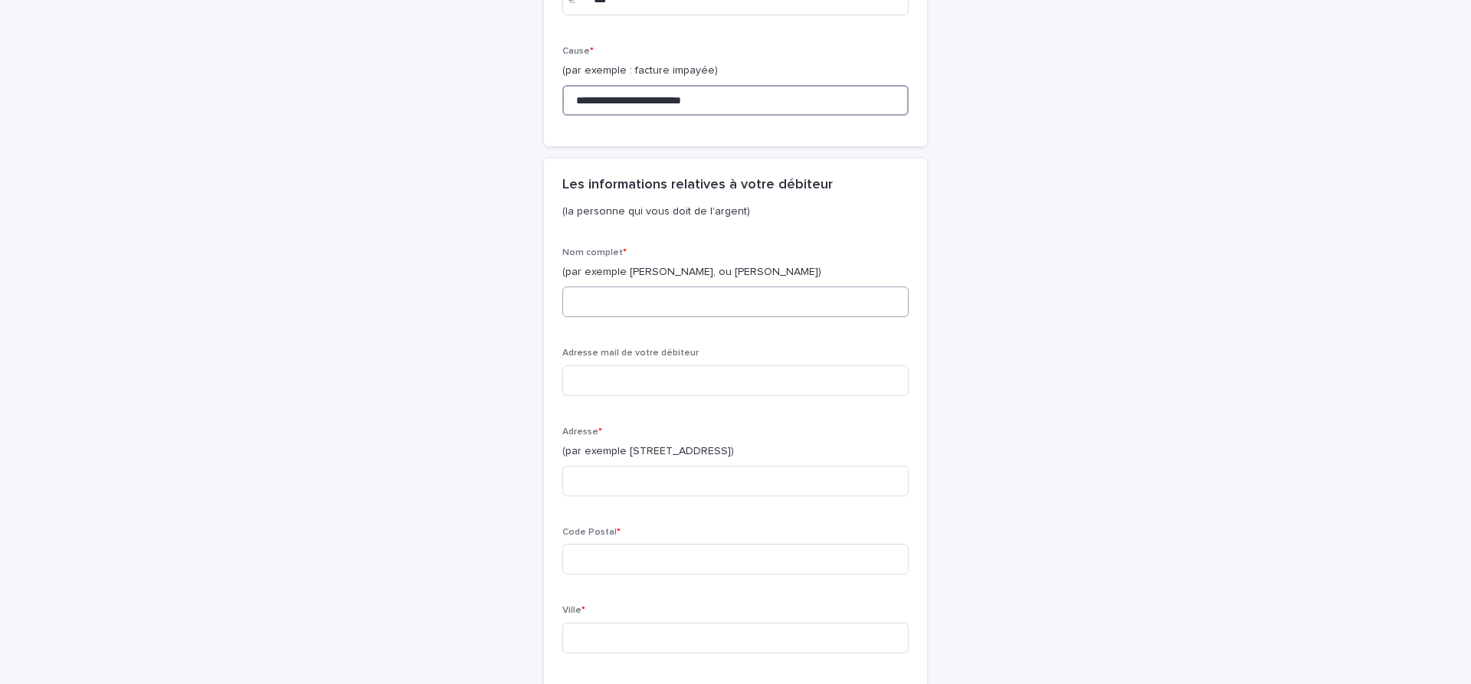
type input "**********"
click at [631, 297] on input at bounding box center [735, 301] width 346 height 31
type input "********"
click at [653, 368] on input at bounding box center [735, 380] width 346 height 31
click at [629, 490] on input at bounding box center [735, 481] width 346 height 31
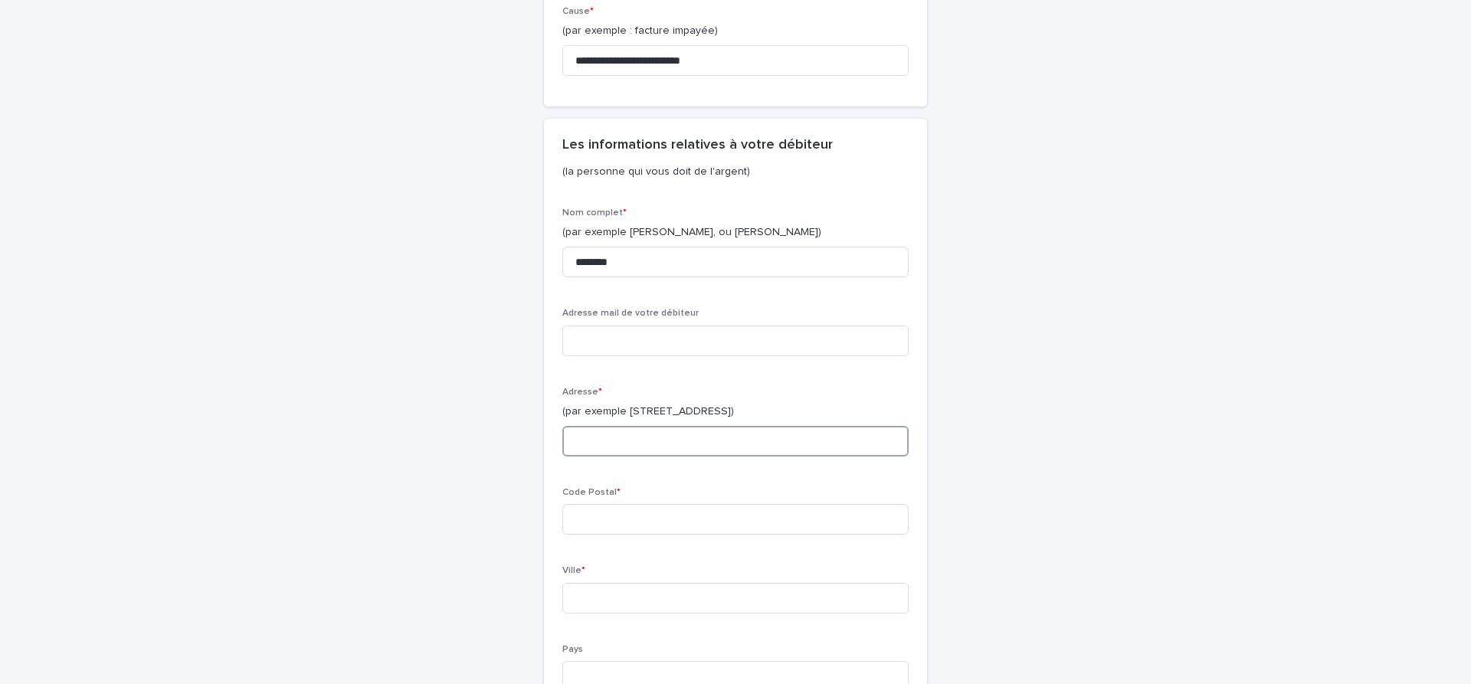
scroll to position [386, 0]
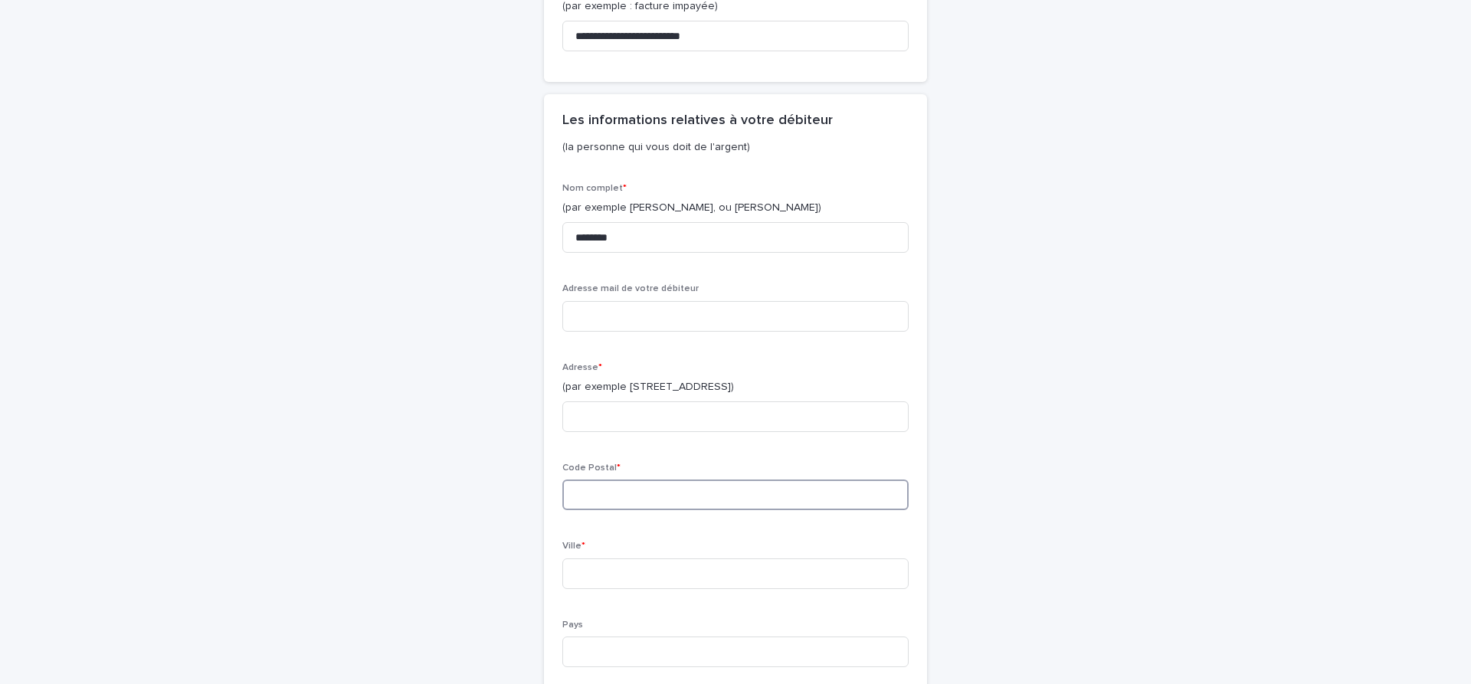
click at [615, 494] on input at bounding box center [735, 494] width 346 height 31
click at [600, 570] on input at bounding box center [735, 573] width 346 height 31
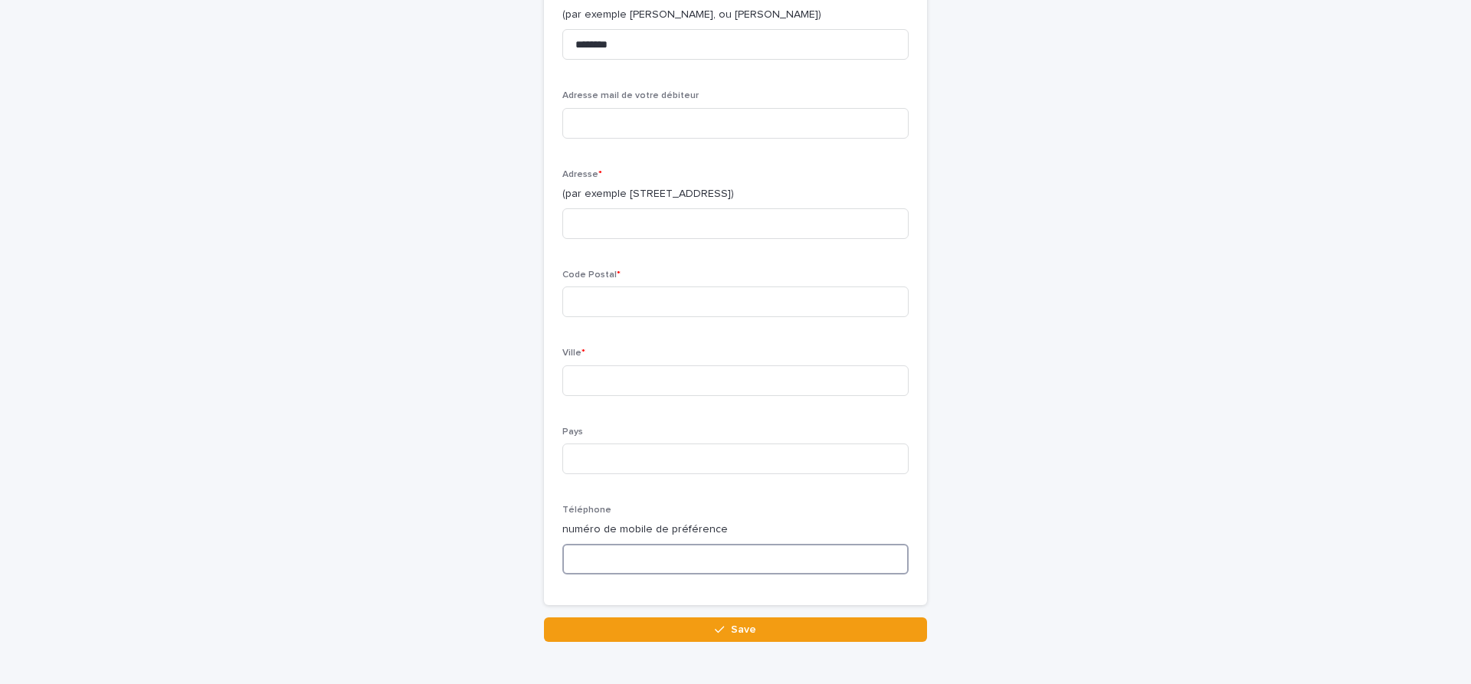
click at [604, 555] on input at bounding box center [735, 559] width 346 height 31
type input "****"
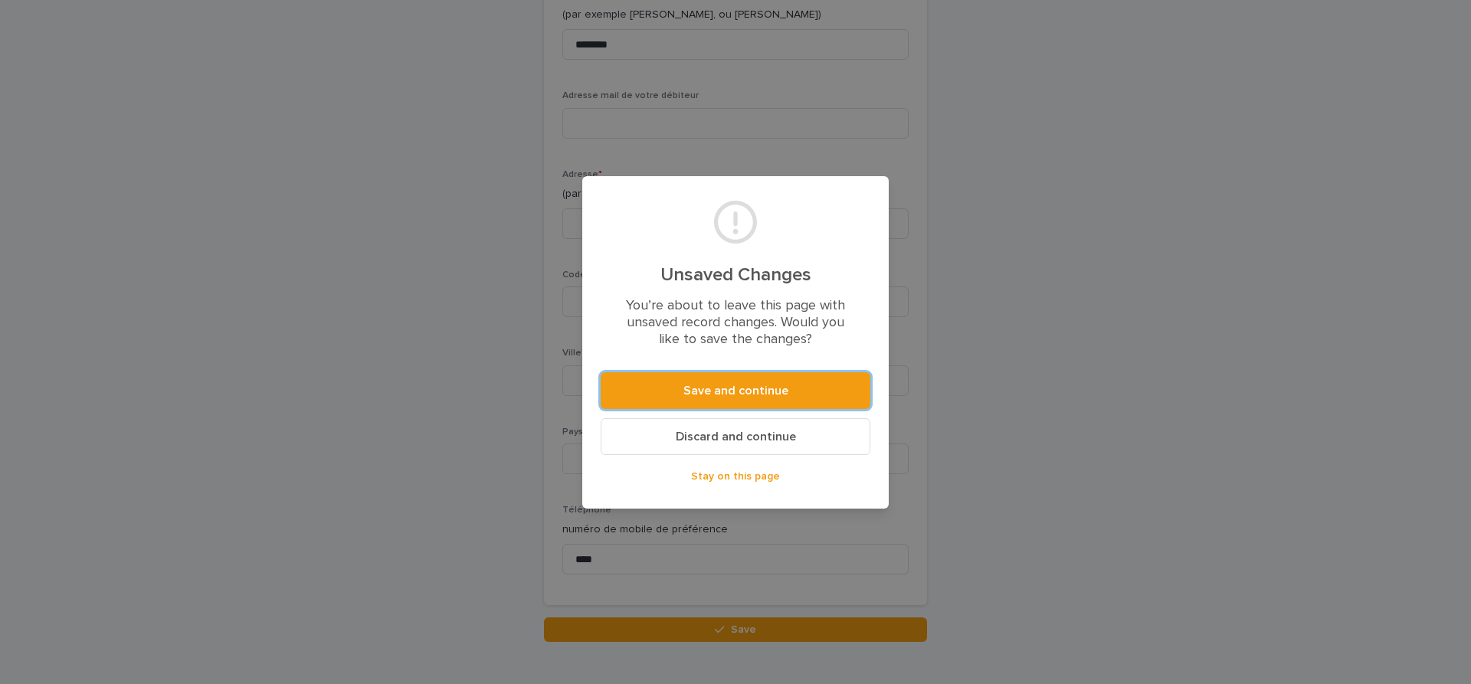
click at [738, 439] on span "Discard and continue" at bounding box center [736, 436] width 120 height 12
